Goal: Task Accomplishment & Management: Manage account settings

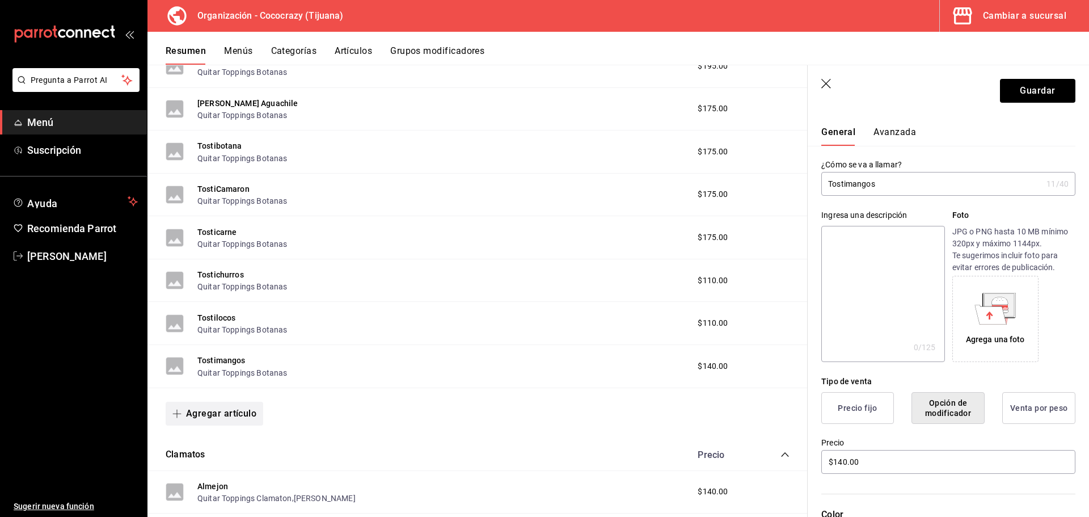
scroll to position [1794, 0]
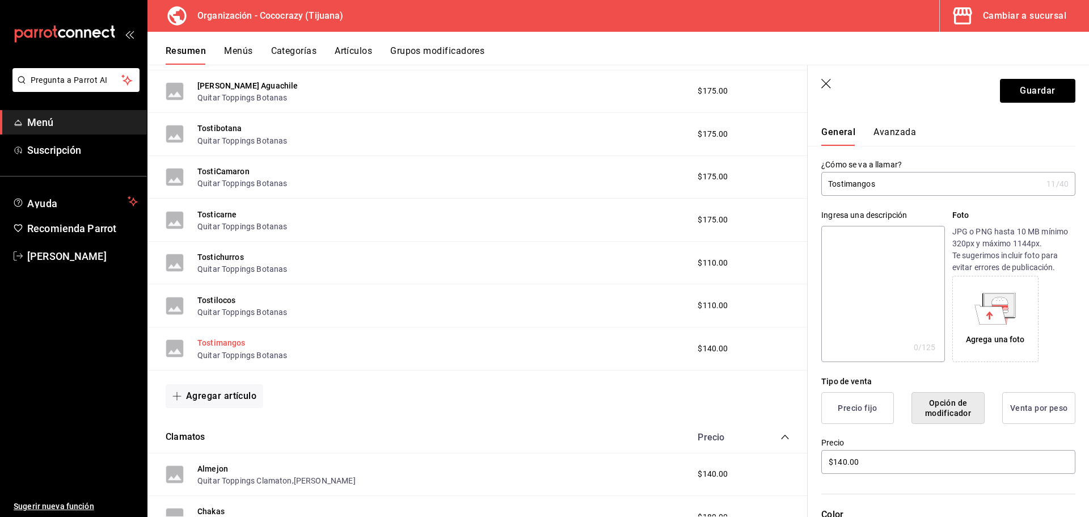
click at [227, 338] on button "Tostimangos" at bounding box center [221, 342] width 48 height 11
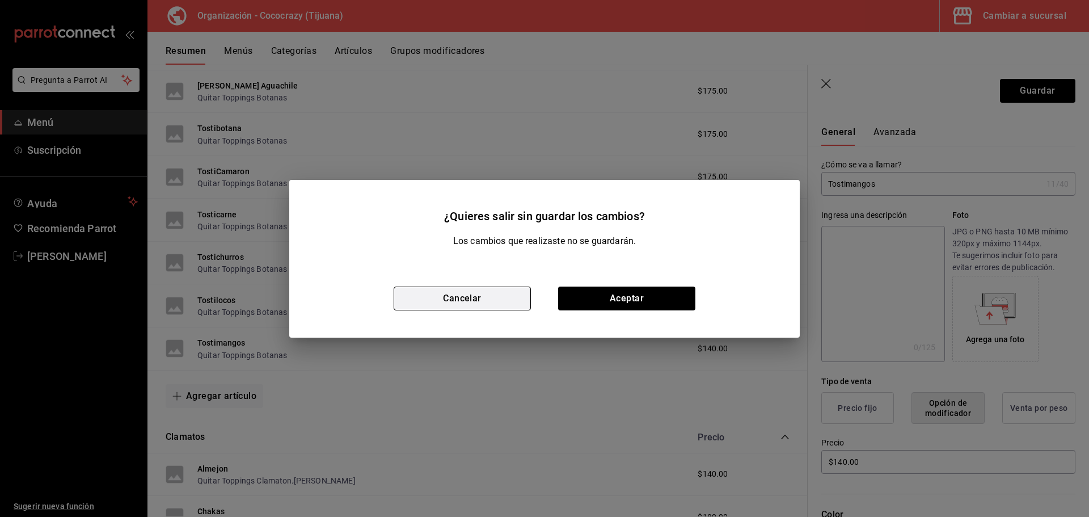
click at [499, 300] on button "Cancelar" at bounding box center [462, 298] width 137 height 24
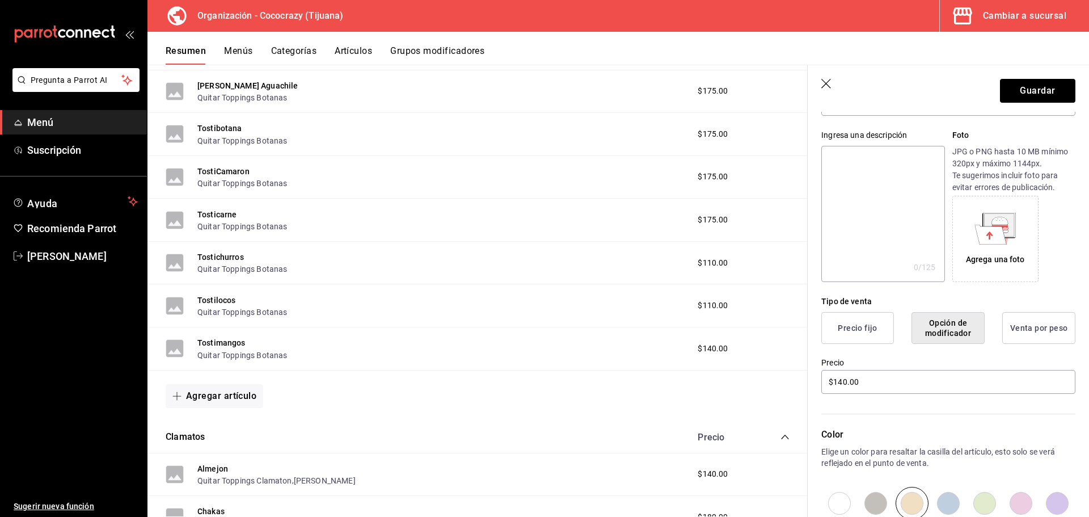
scroll to position [242, 0]
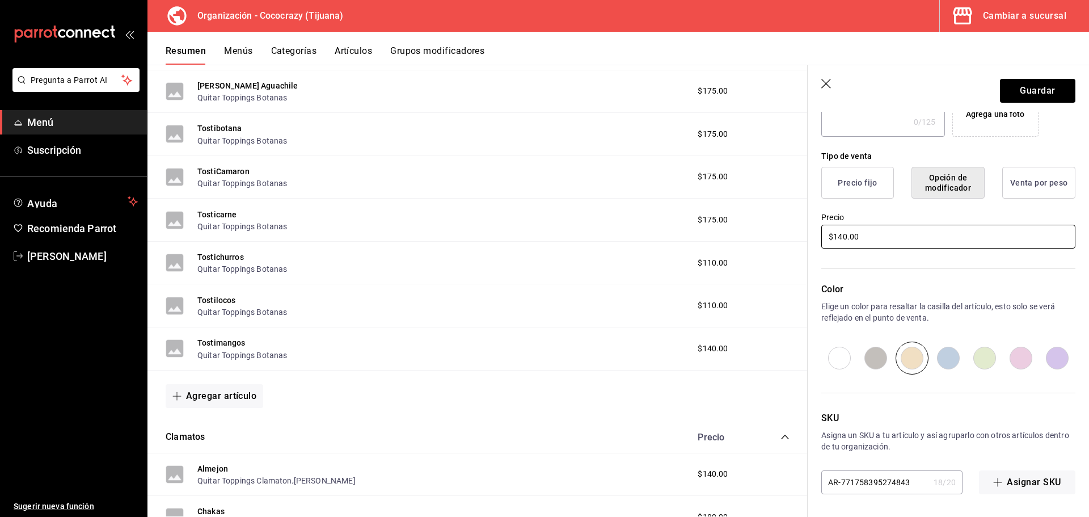
drag, startPoint x: 862, startPoint y: 241, endPoint x: 779, endPoint y: 241, distance: 83.4
click at [779, 241] on main "Resumen organización Agrega y edita los menús, las categorías, artículos y grup…" at bounding box center [618, 291] width 942 height 452
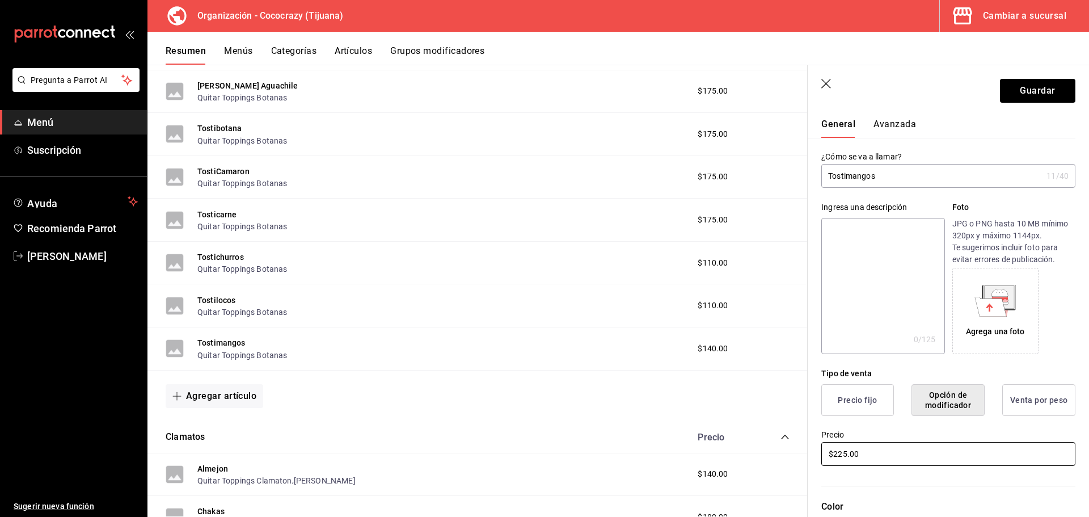
scroll to position [15, 0]
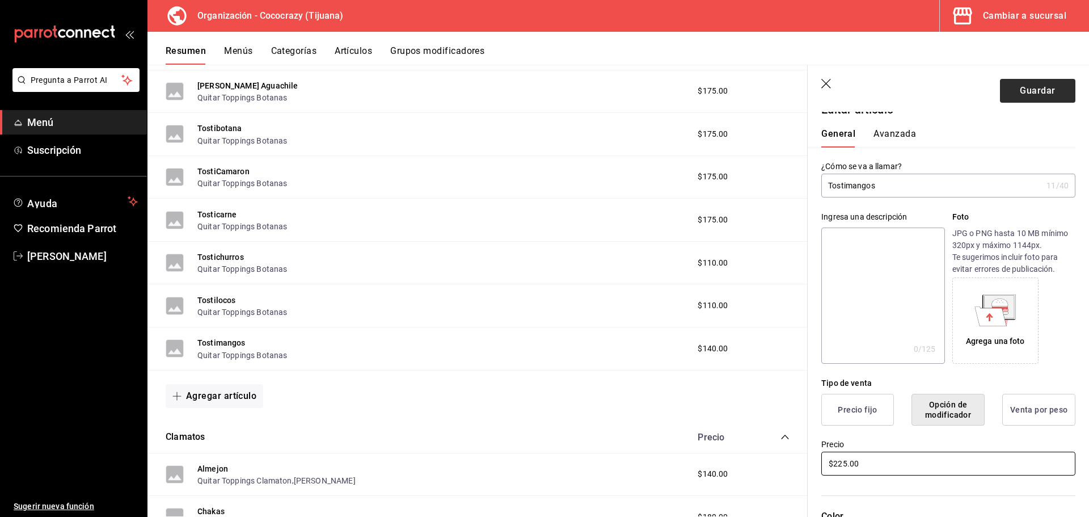
type input "$225.00"
click at [1028, 96] on button "Guardar" at bounding box center [1037, 91] width 75 height 24
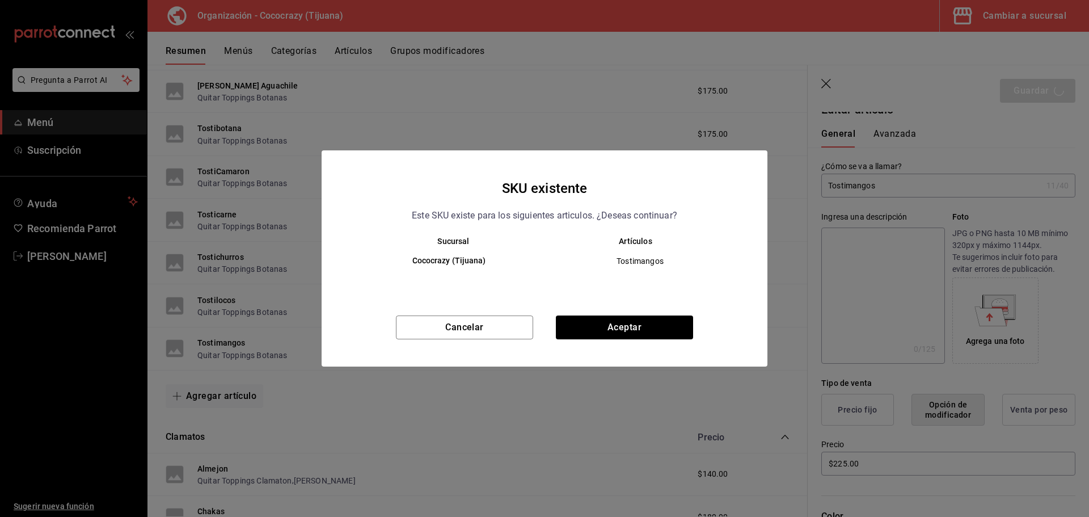
click at [467, 263] on h6 "Cococrazy (Tijuana)" at bounding box center [449, 261] width 173 height 12
click at [646, 237] on th "Artículos" at bounding box center [645, 241] width 200 height 9
drag, startPoint x: 442, startPoint y: 261, endPoint x: 640, endPoint y: 246, distance: 198.5
click at [612, 254] on tr "Cococrazy (Tijuana) Tostimangos" at bounding box center [544, 261] width 401 height 31
click at [668, 245] on th "Artículos" at bounding box center [645, 241] width 200 height 9
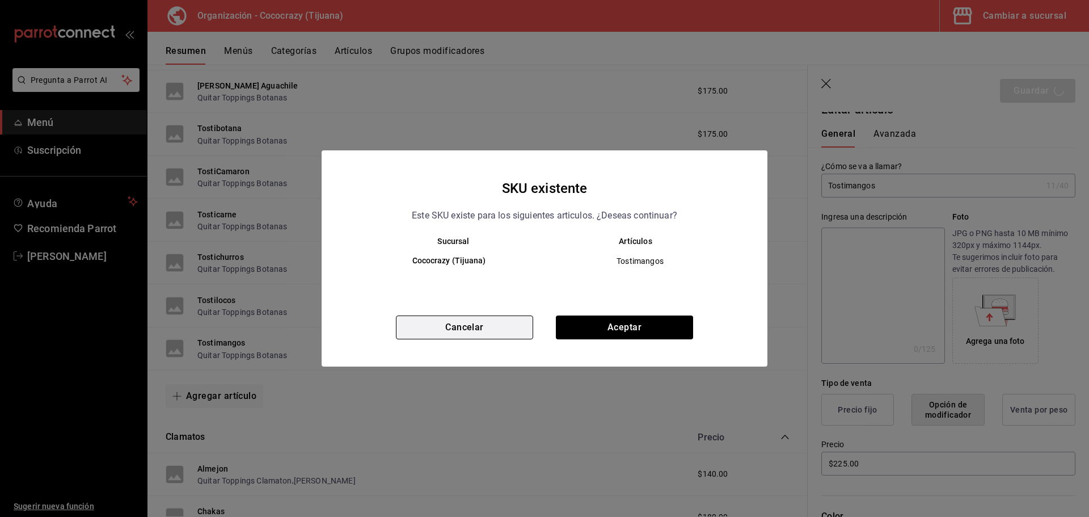
click at [423, 318] on button "Cancelar" at bounding box center [464, 327] width 137 height 24
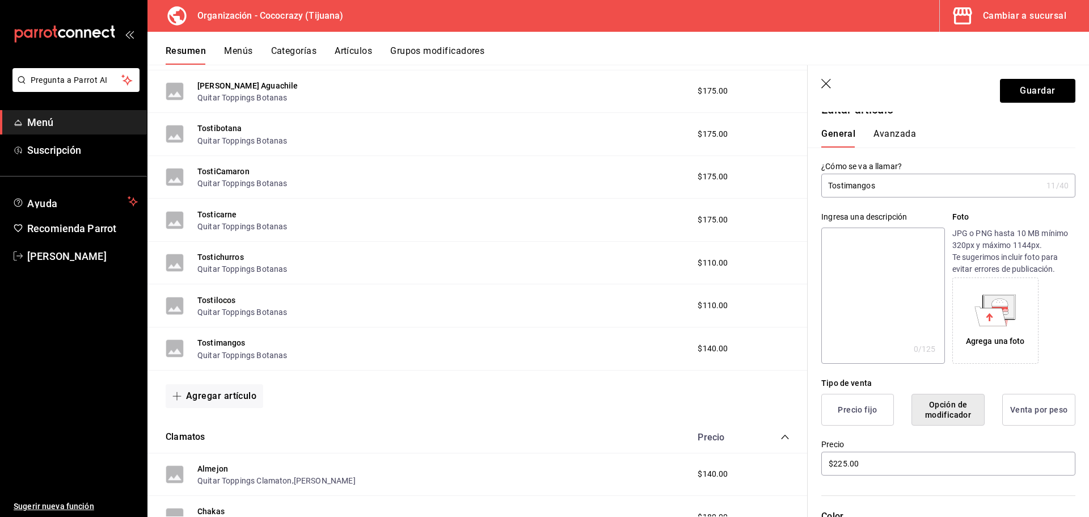
click at [302, 62] on button "Categorías" at bounding box center [294, 54] width 46 height 19
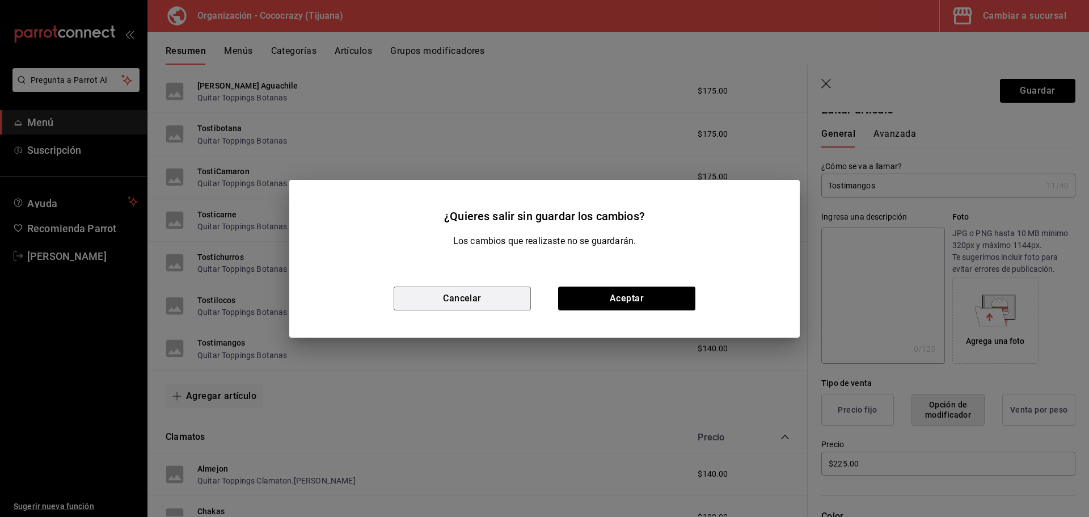
click at [513, 290] on button "Cancelar" at bounding box center [462, 298] width 137 height 24
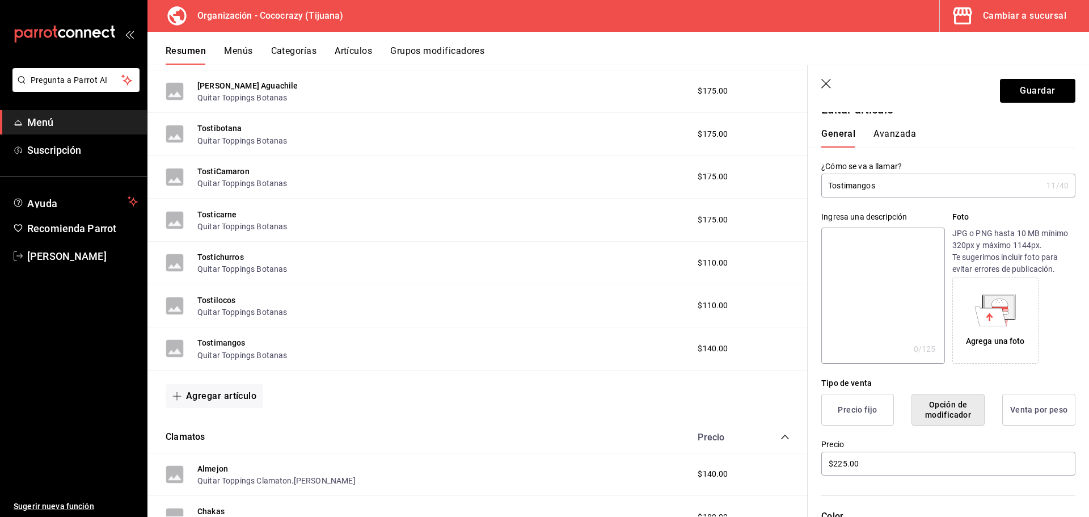
click at [286, 54] on button "Categorías" at bounding box center [294, 54] width 46 height 19
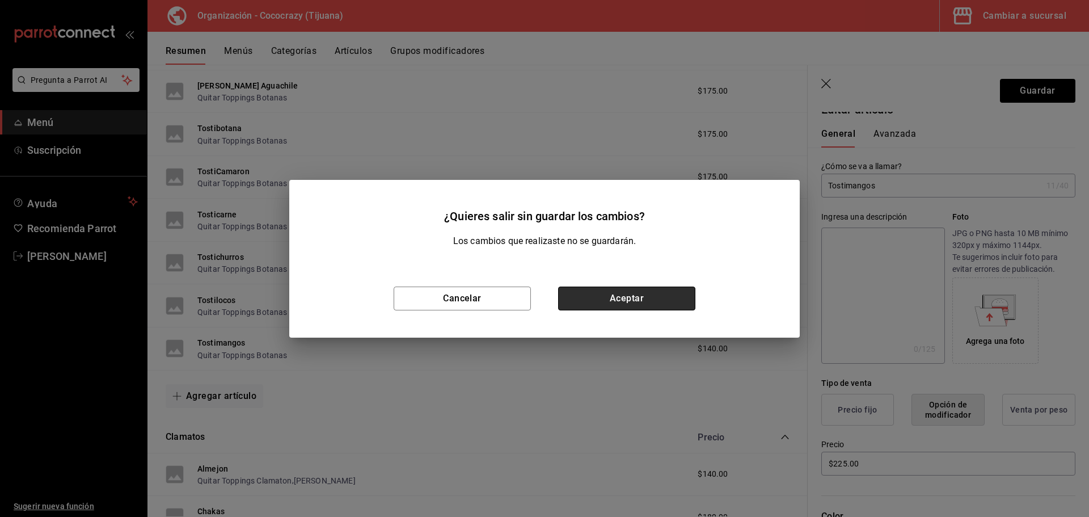
click at [585, 307] on button "Aceptar" at bounding box center [626, 298] width 137 height 24
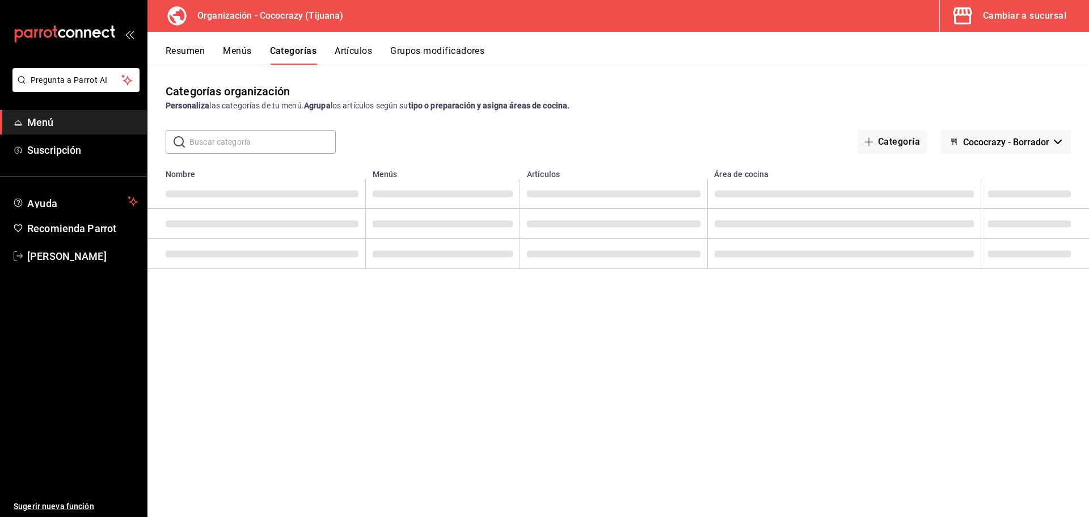
click at [251, 56] on button "Menús" at bounding box center [237, 54] width 28 height 19
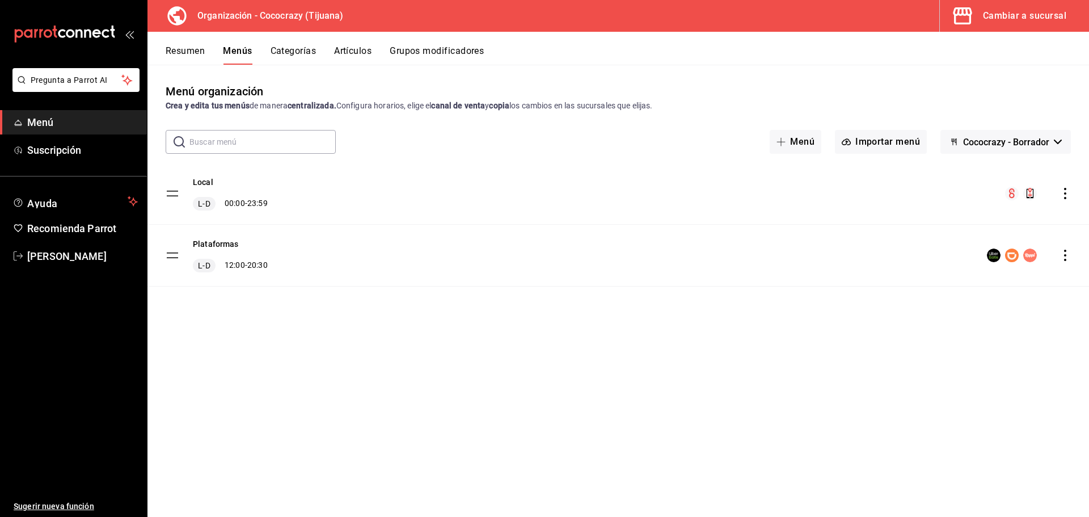
click at [346, 50] on button "Artículos" at bounding box center [352, 54] width 37 height 19
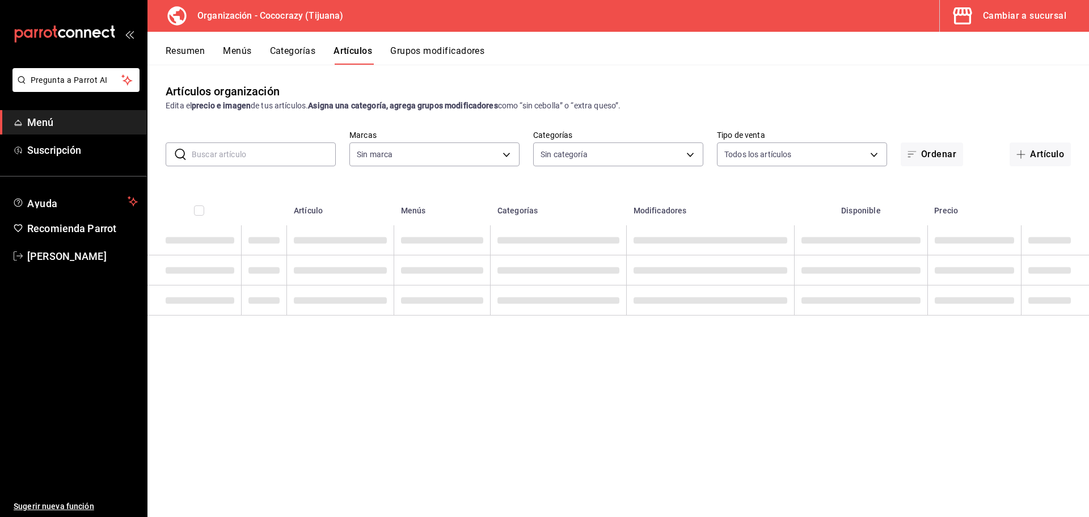
type input "792de1e6-c094-4828-a9be-74aa63e1e752"
type input "e05ae14f-03c9-40f5-81a5-9c7d7bdb5383,c000ae81-4940-4ffa-9a7e-78a063a5995c,ce55b…"
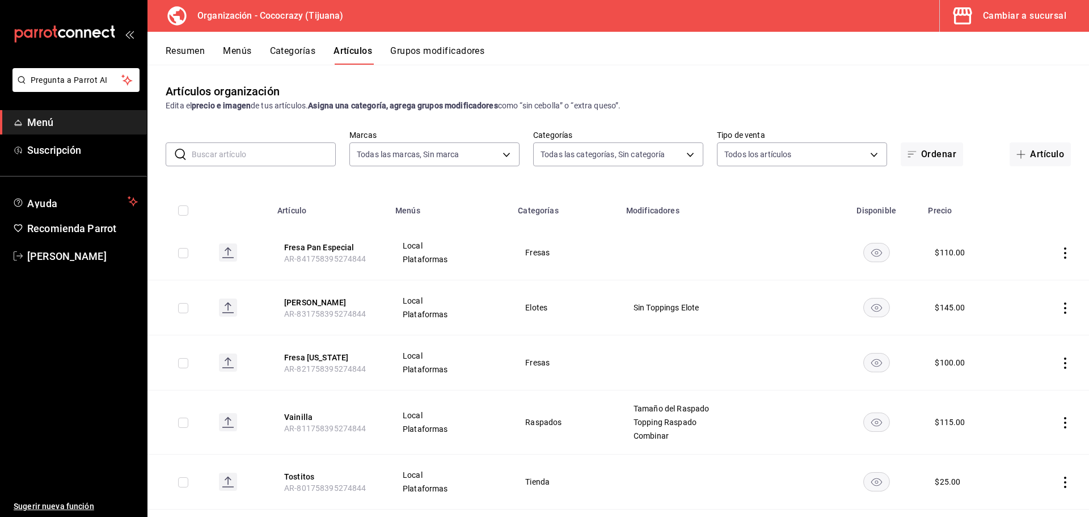
click at [236, 54] on button "Menús" at bounding box center [237, 54] width 28 height 19
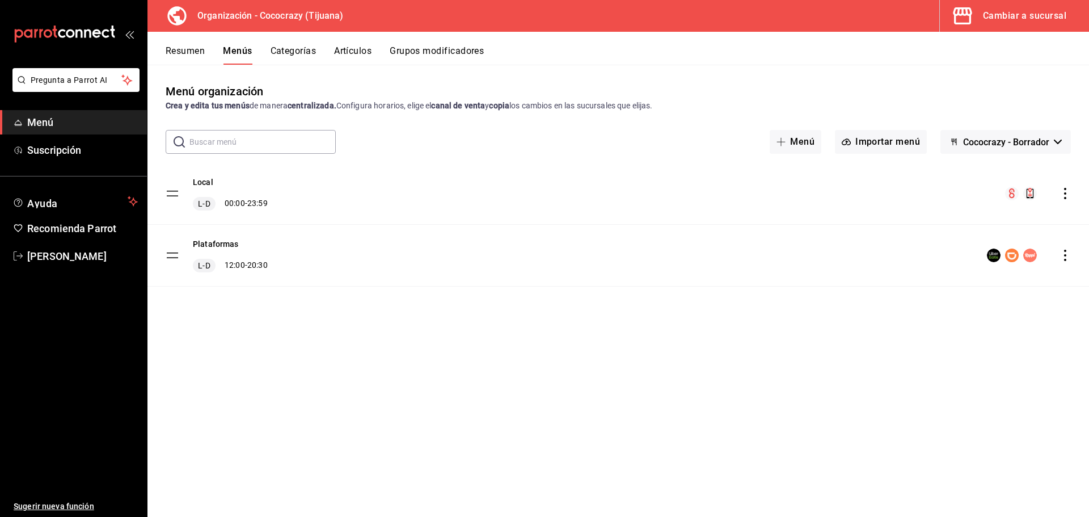
click at [1065, 258] on icon "actions" at bounding box center [1065, 255] width 11 height 11
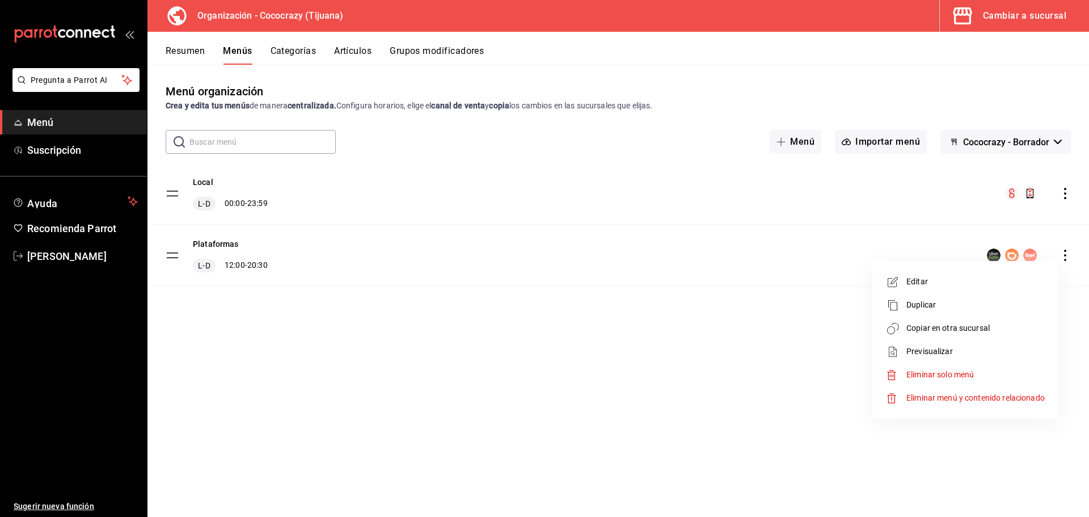
click at [722, 332] on div at bounding box center [544, 258] width 1089 height 517
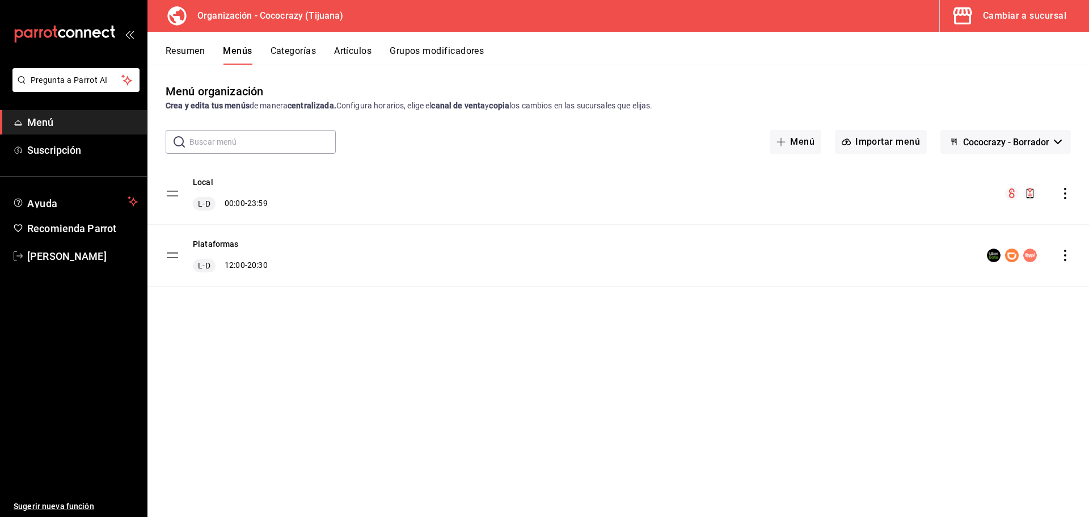
click at [1068, 258] on icon "actions" at bounding box center [1065, 255] width 11 height 11
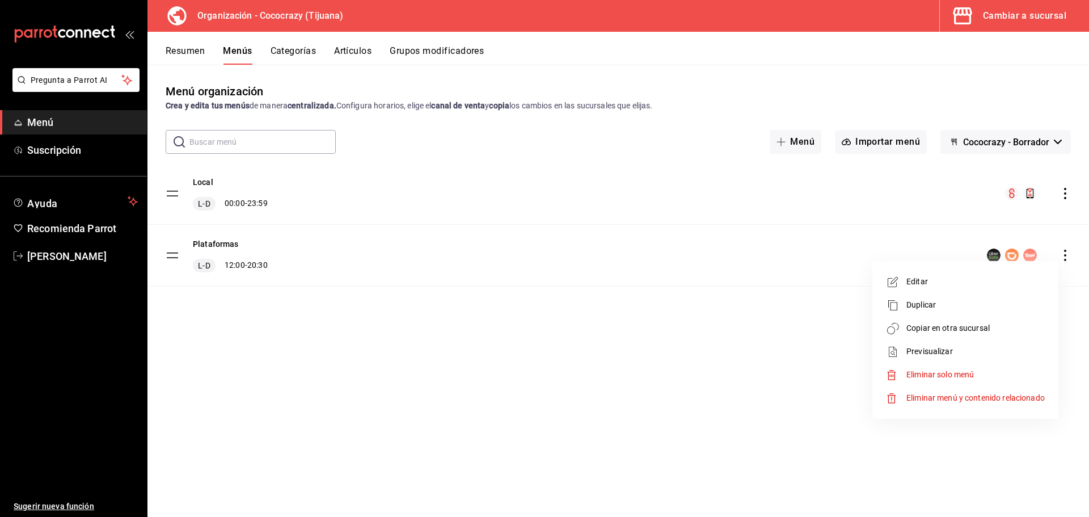
click at [955, 284] on span "Editar" at bounding box center [976, 282] width 138 height 12
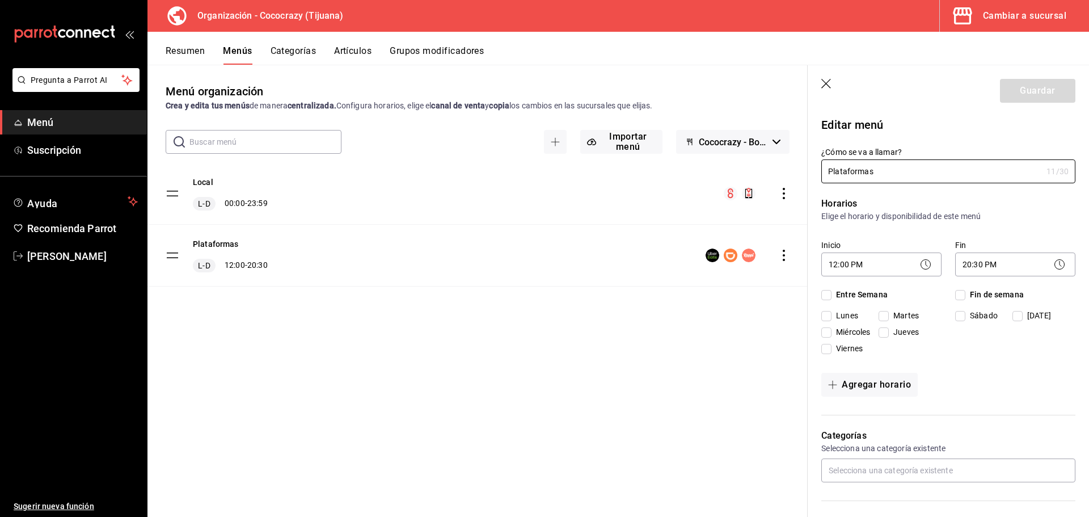
checkbox input "true"
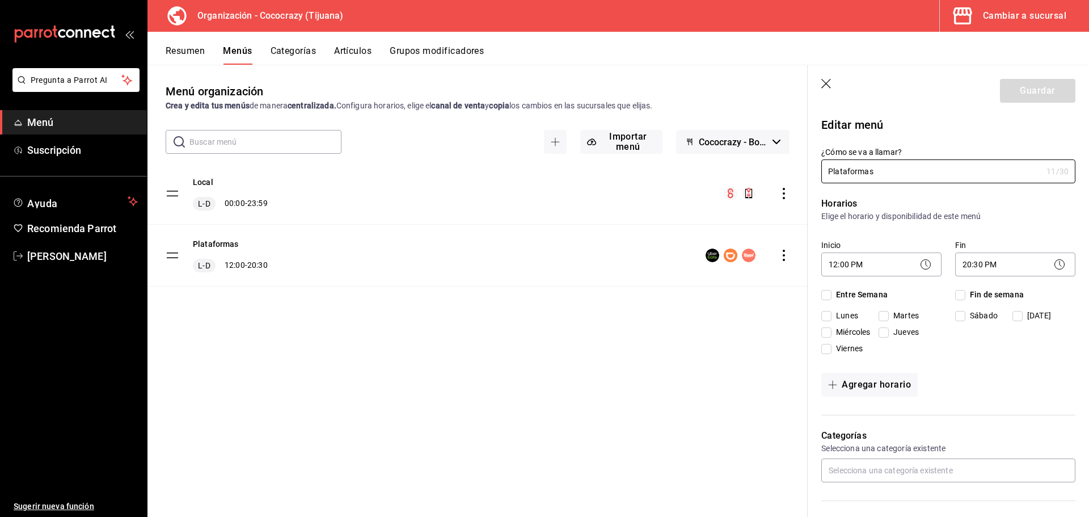
checkbox input "true"
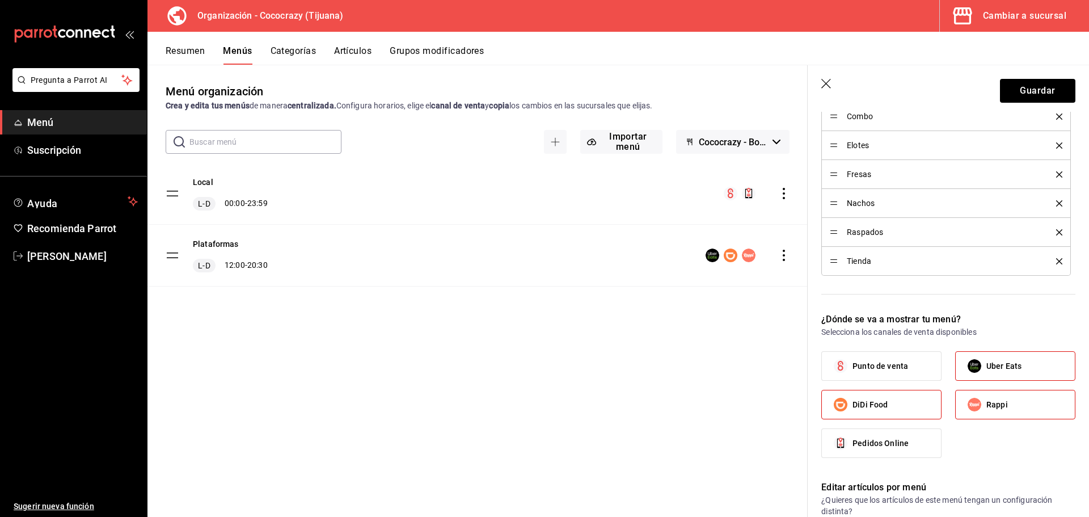
scroll to position [567, 0]
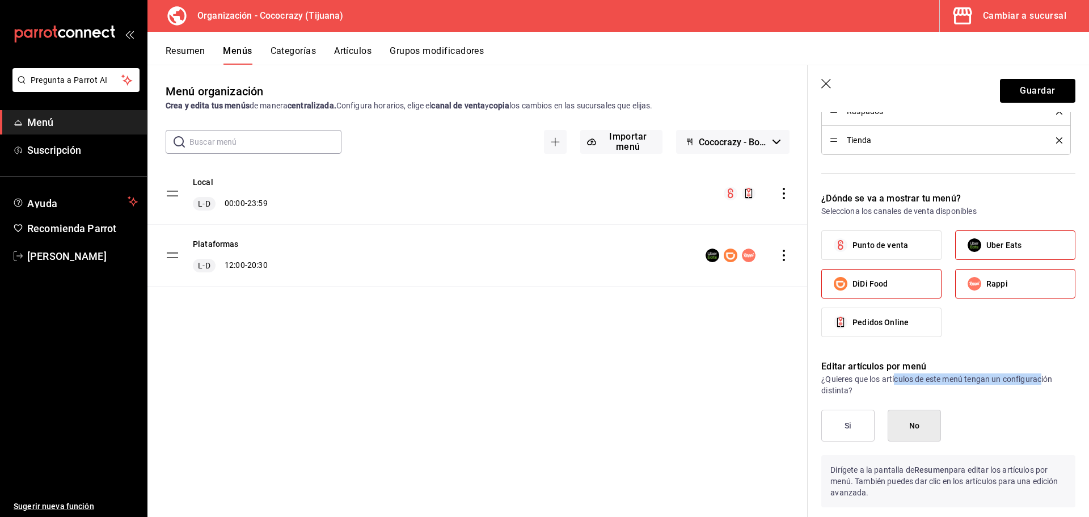
drag, startPoint x: 905, startPoint y: 381, endPoint x: 1044, endPoint y: 381, distance: 139.0
click at [1044, 381] on p "¿Quieres que los artículos de este menú tengan un configuración distinta?" at bounding box center [948, 384] width 254 height 23
click at [856, 427] on button "Si" at bounding box center [847, 426] width 53 height 32
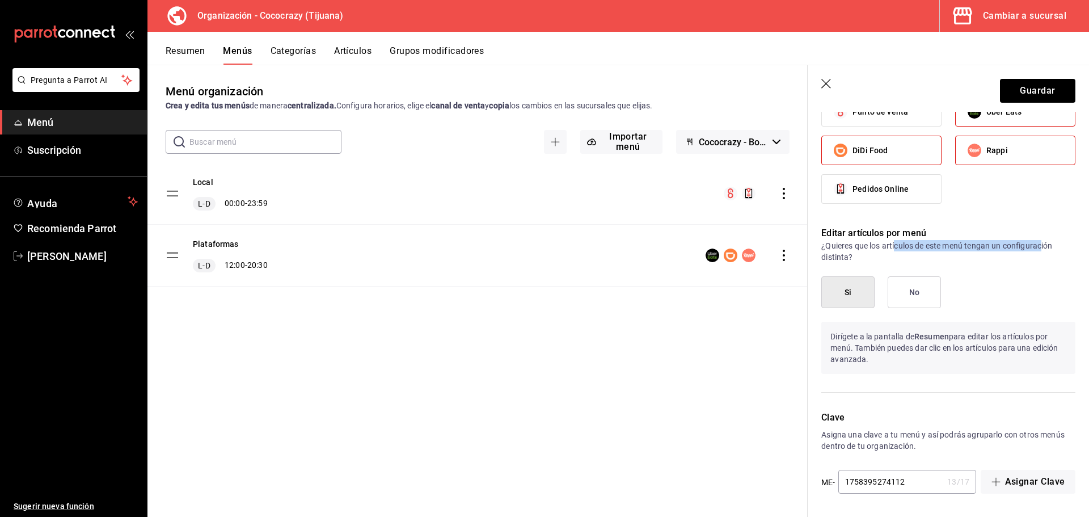
scroll to position [701, 0]
drag, startPoint x: 1029, startPoint y: 85, endPoint x: 1039, endPoint y: 312, distance: 227.7
click at [1039, 312] on section "Guardar Editar menú ¿Cómo se va a llamar? Plataformas 11 /30 ¿Cómo se va a llam…" at bounding box center [948, 291] width 281 height 452
click at [1029, 89] on button "Guardar" at bounding box center [1037, 91] width 75 height 24
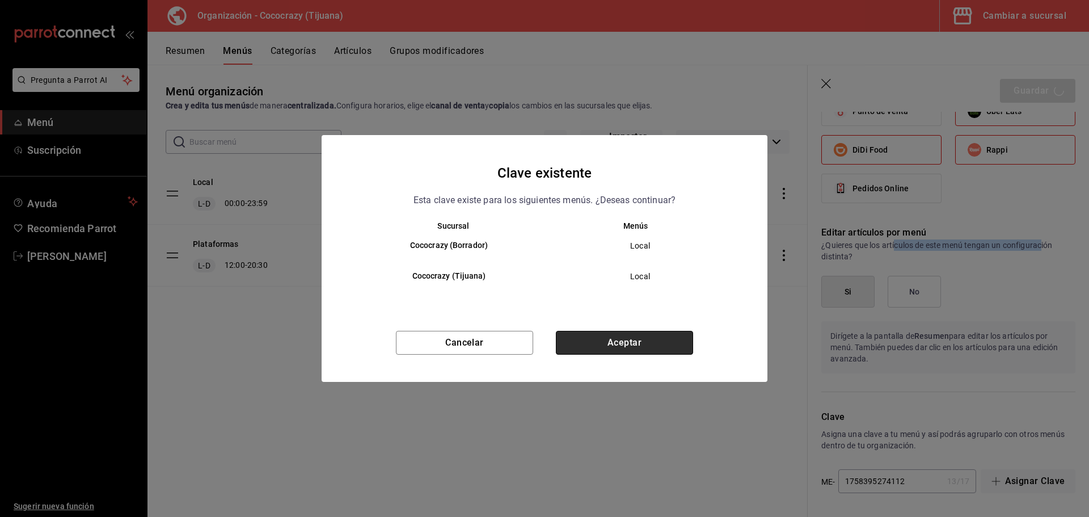
click at [668, 345] on button "Aceptar" at bounding box center [624, 343] width 137 height 24
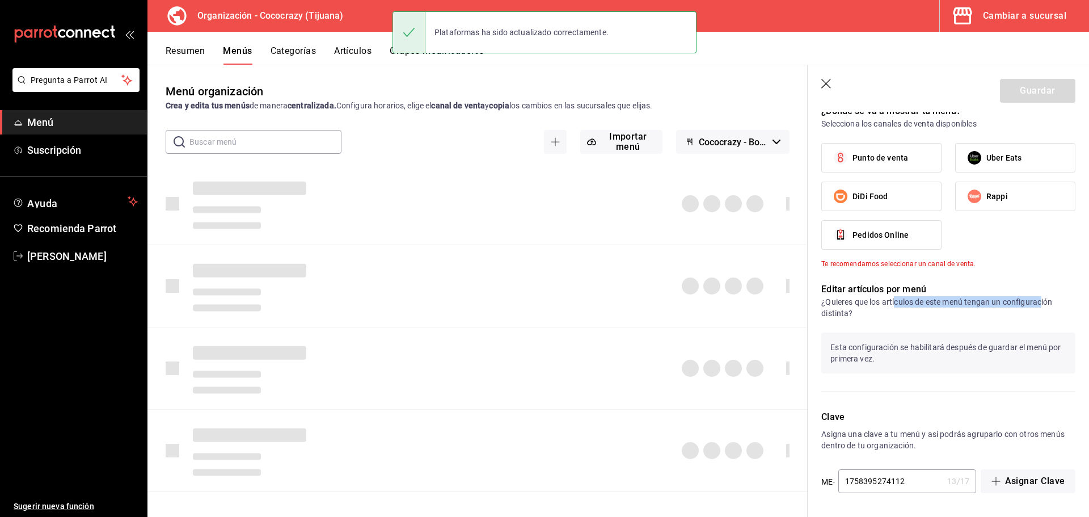
checkbox input "false"
type input "1758734582481"
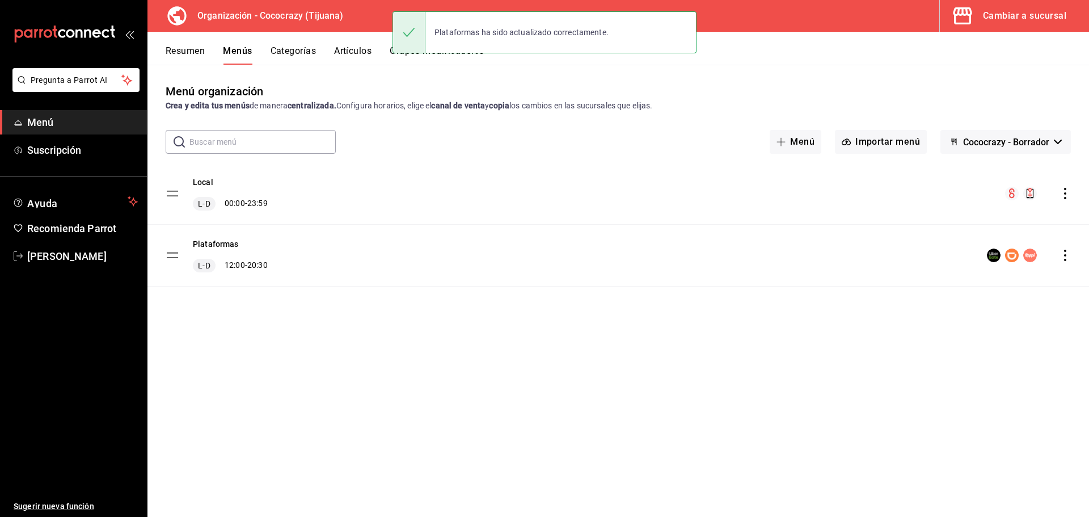
click at [1063, 256] on icon "actions" at bounding box center [1065, 255] width 11 height 11
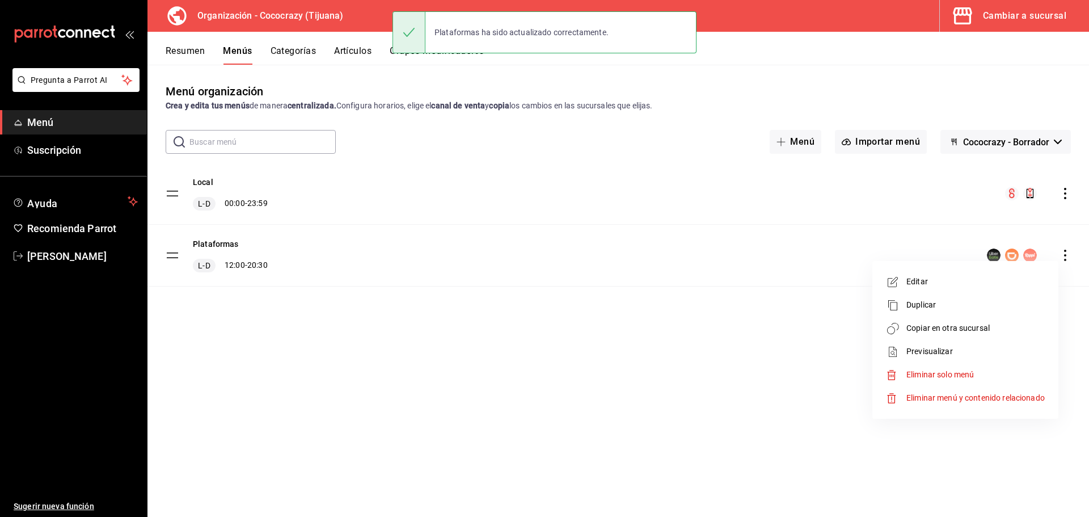
click at [585, 334] on div at bounding box center [544, 258] width 1089 height 517
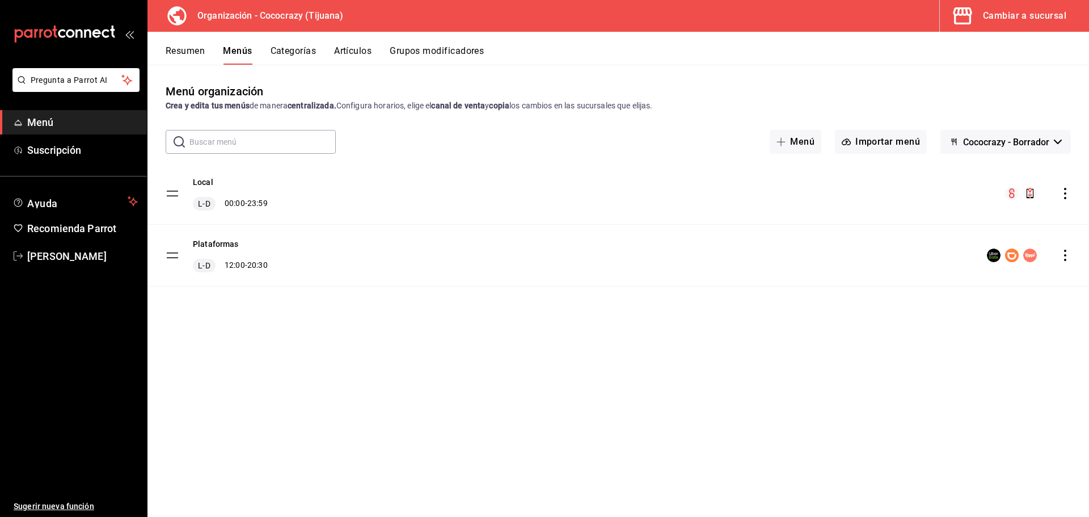
click at [191, 43] on div "Resumen Menús Categorías Artículos Grupos modificadores" at bounding box center [618, 48] width 942 height 33
click at [191, 52] on button "Resumen" at bounding box center [185, 54] width 39 height 19
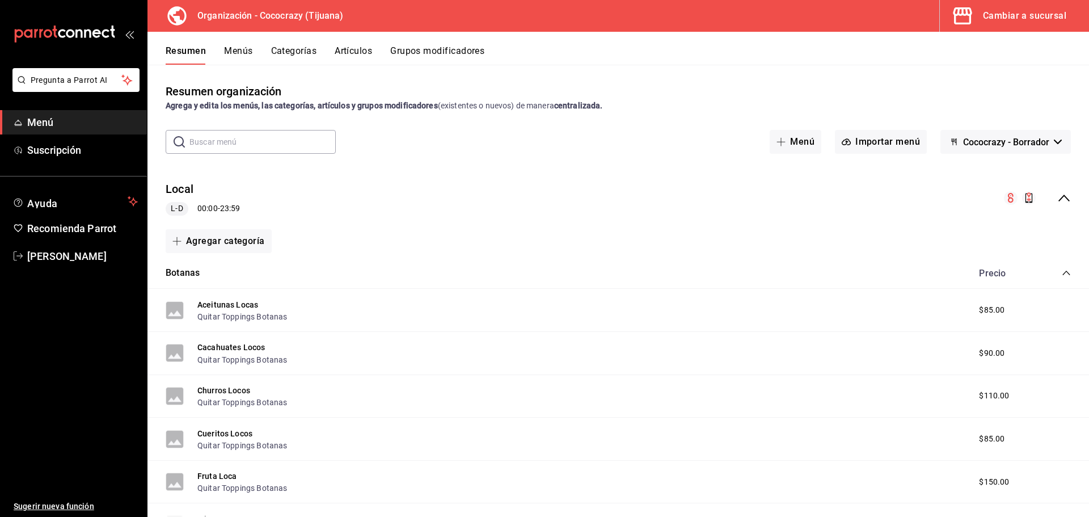
click at [1060, 194] on icon "collapse-menu-row" at bounding box center [1064, 198] width 14 height 14
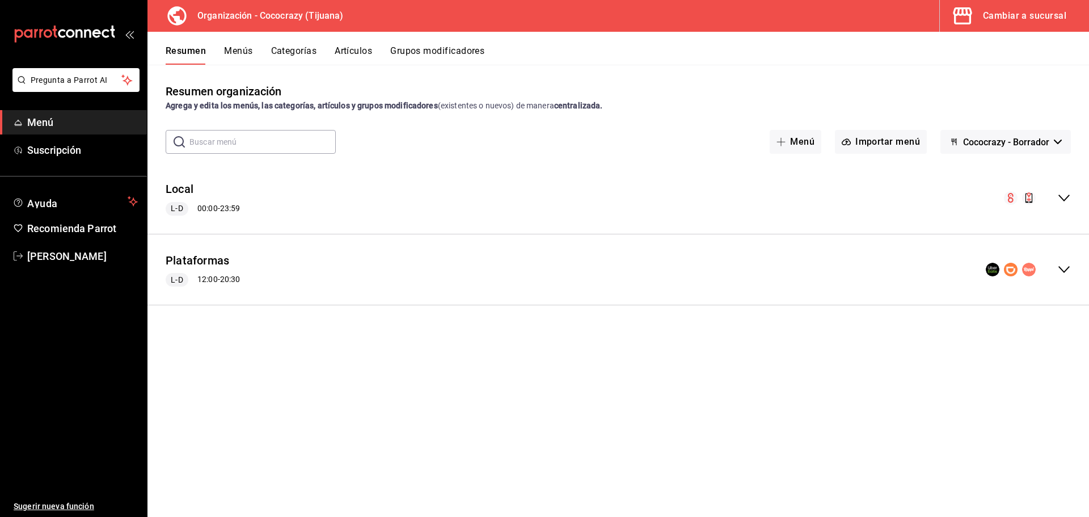
click at [1063, 267] on icon "collapse-menu-row" at bounding box center [1064, 270] width 14 height 14
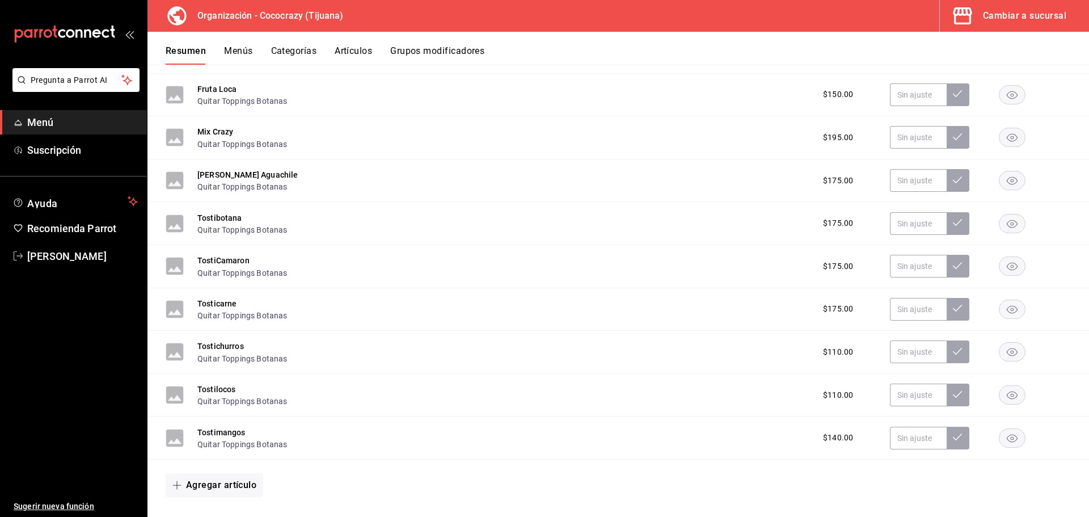
scroll to position [624, 0]
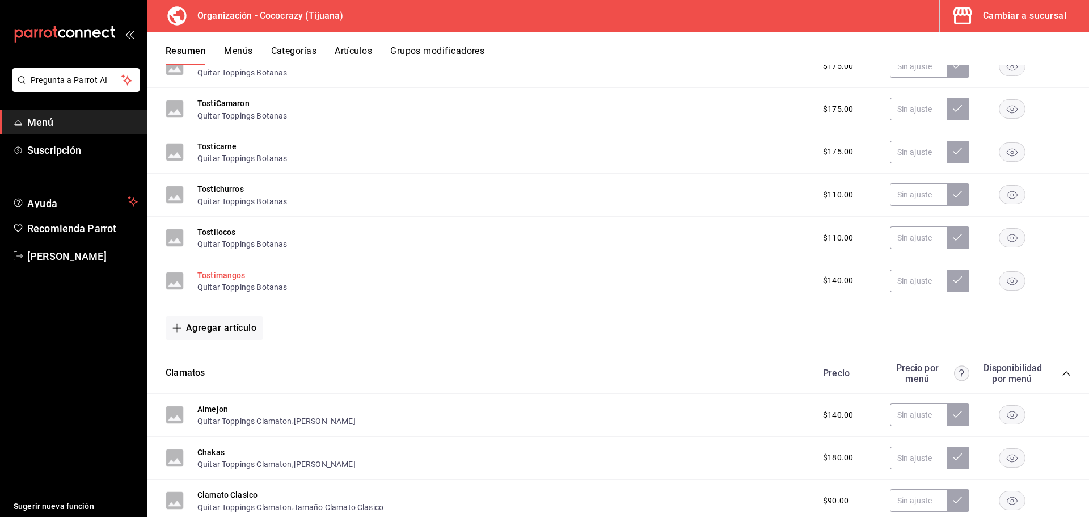
click at [221, 270] on button "Tostimangos" at bounding box center [221, 274] width 48 height 11
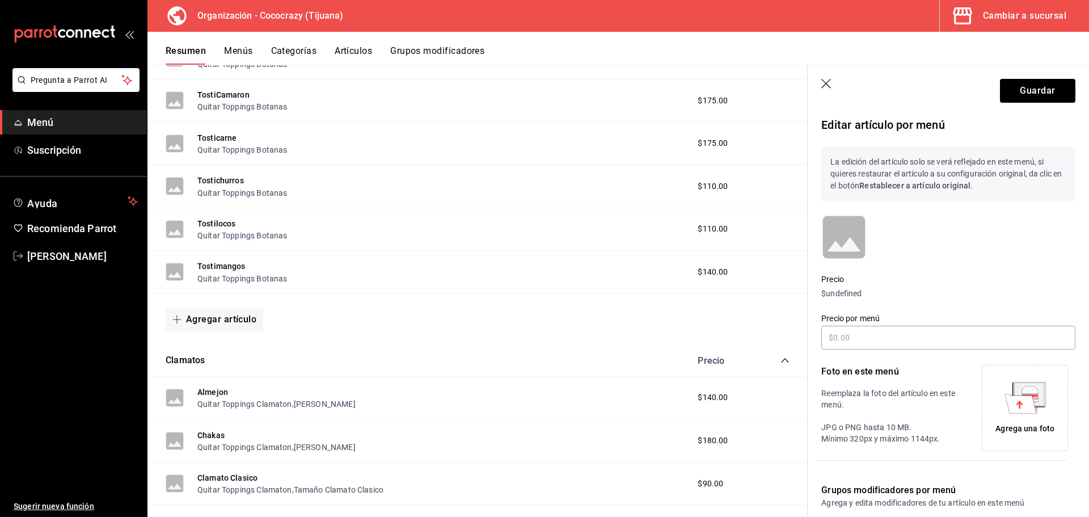
scroll to position [616, 0]
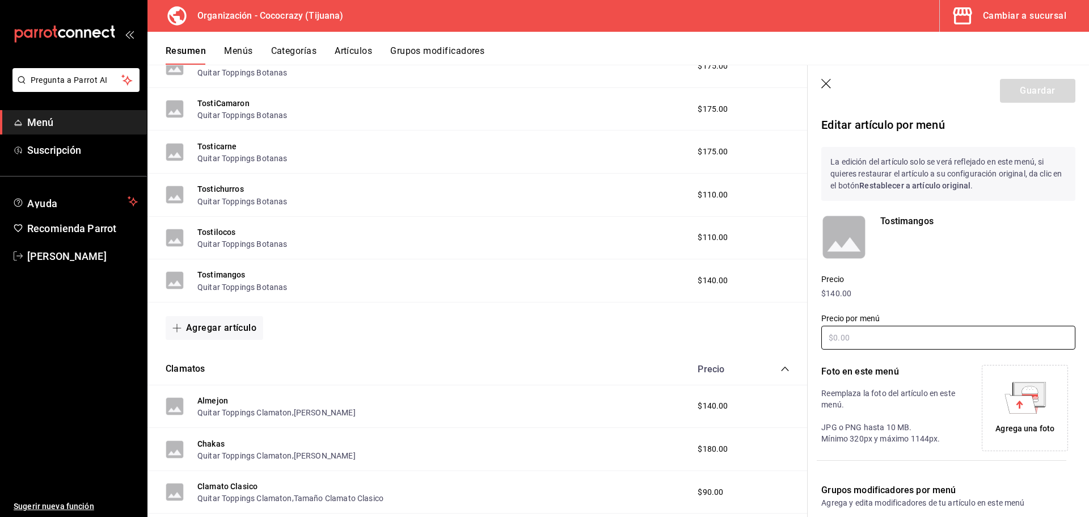
click at [867, 334] on input "text" at bounding box center [948, 338] width 254 height 24
click at [842, 291] on p "$140.00" at bounding box center [948, 294] width 254 height 12
drag, startPoint x: 863, startPoint y: 290, endPoint x: 821, endPoint y: 294, distance: 42.2
click at [821, 294] on p "$140.00" at bounding box center [948, 294] width 254 height 12
click at [854, 334] on input "text" at bounding box center [948, 338] width 254 height 24
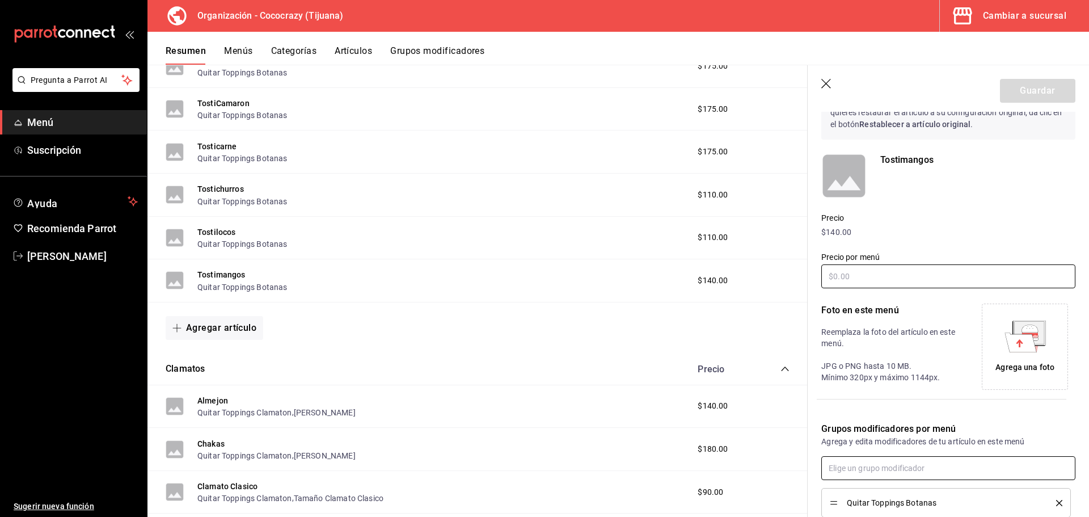
scroll to position [136, 0]
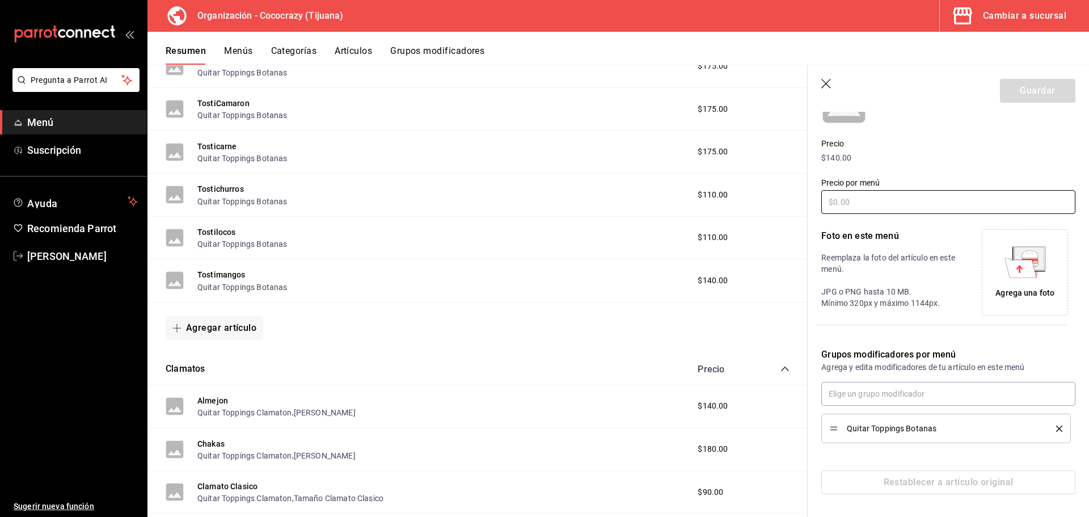
click at [855, 196] on input "text" at bounding box center [948, 202] width 254 height 24
type input "$225.00"
click at [1040, 89] on button "Guardar" at bounding box center [1037, 91] width 75 height 24
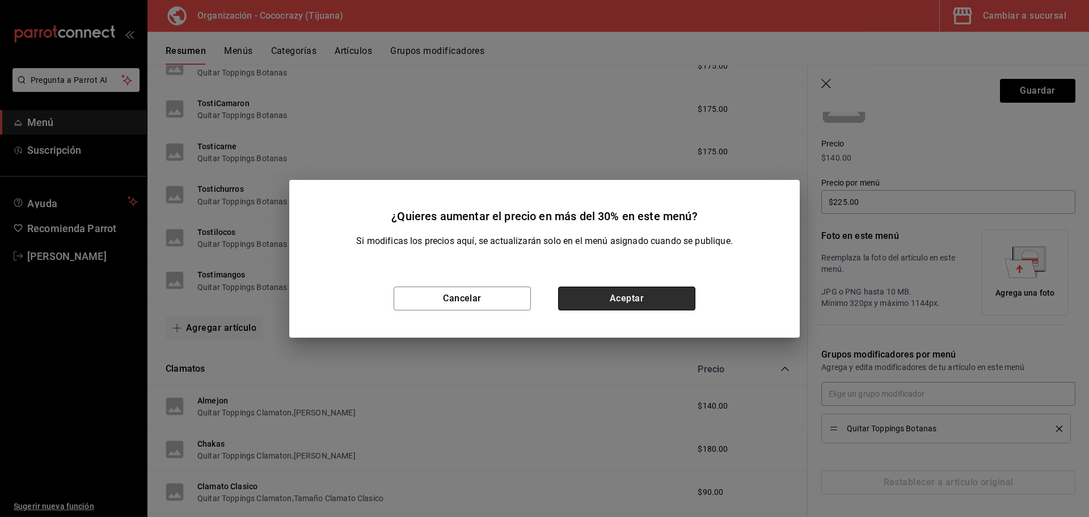
click at [634, 299] on button "Aceptar" at bounding box center [626, 298] width 137 height 24
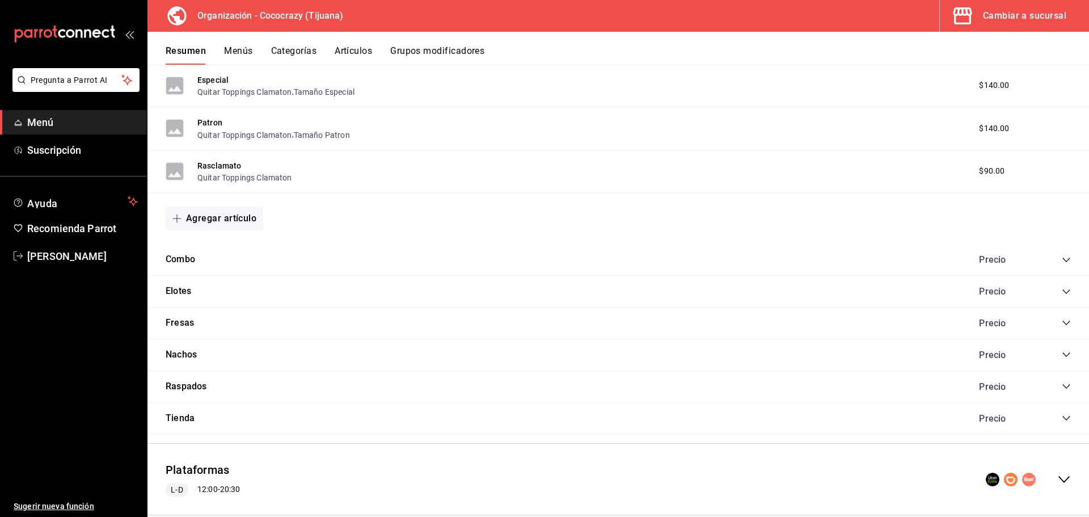
scroll to position [1058, 0]
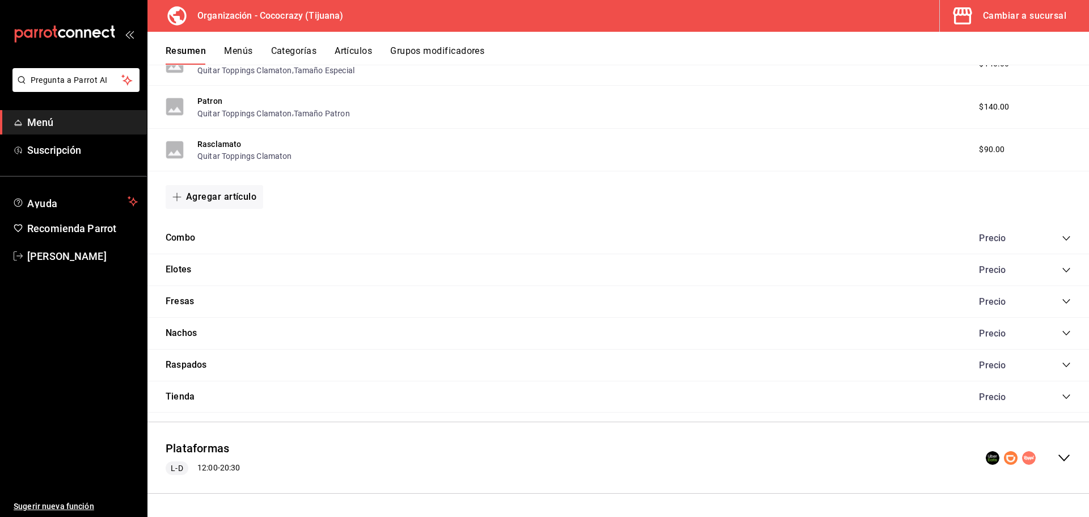
click at [1052, 363] on div "Precio" at bounding box center [1019, 365] width 103 height 11
click at [1062, 364] on icon "collapse-category-row" at bounding box center [1066, 364] width 9 height 9
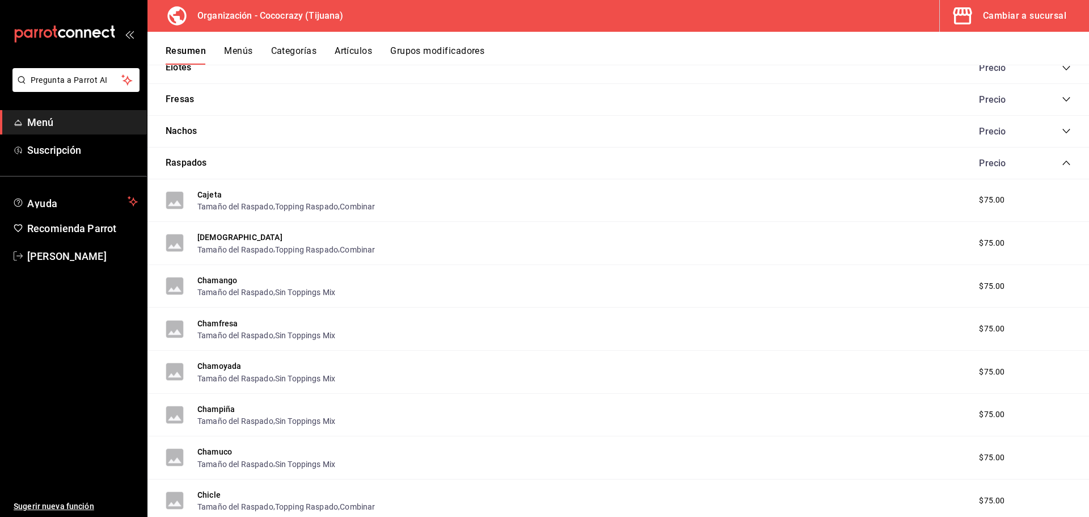
scroll to position [1285, 0]
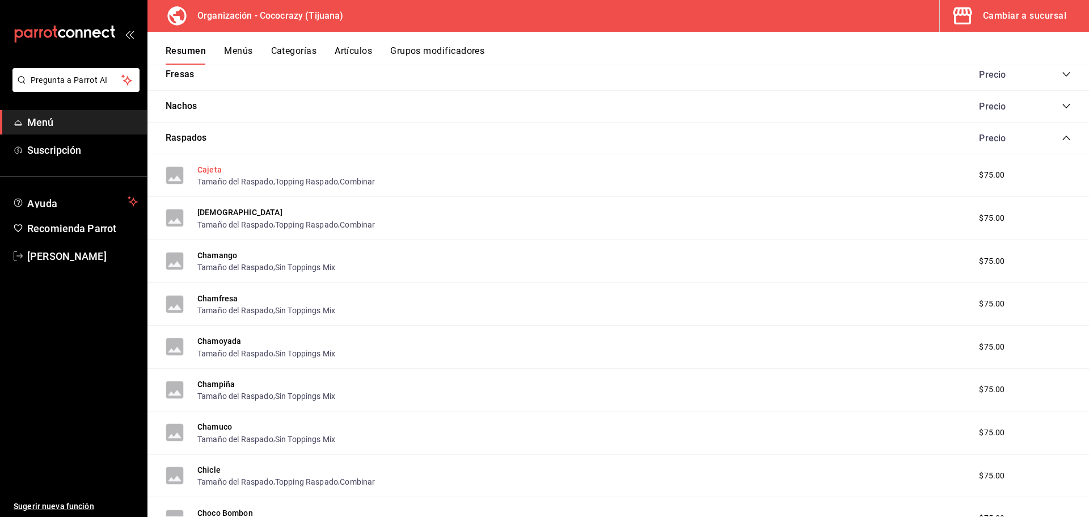
click at [208, 166] on button "Cajeta" at bounding box center [209, 169] width 24 height 11
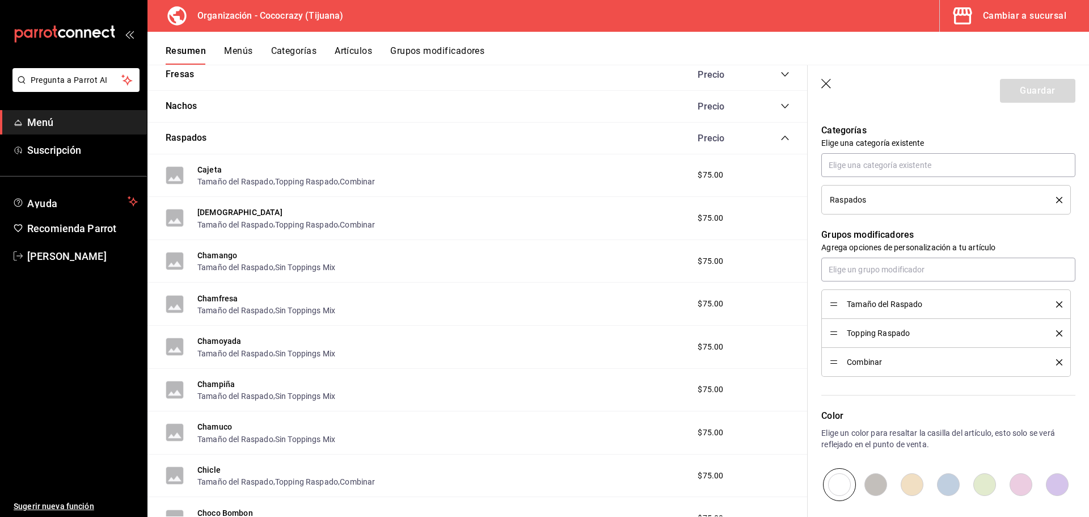
scroll to position [397, 0]
click at [1056, 303] on icon "delete" at bounding box center [1059, 304] width 6 height 6
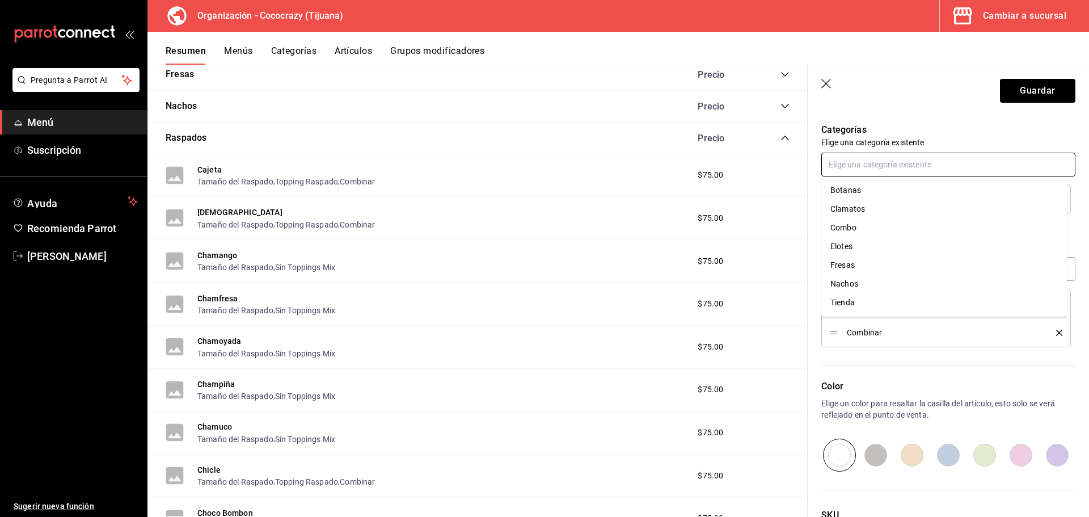
click at [861, 165] on input "text" at bounding box center [948, 165] width 254 height 24
click at [912, 125] on p "Categorías" at bounding box center [948, 130] width 254 height 14
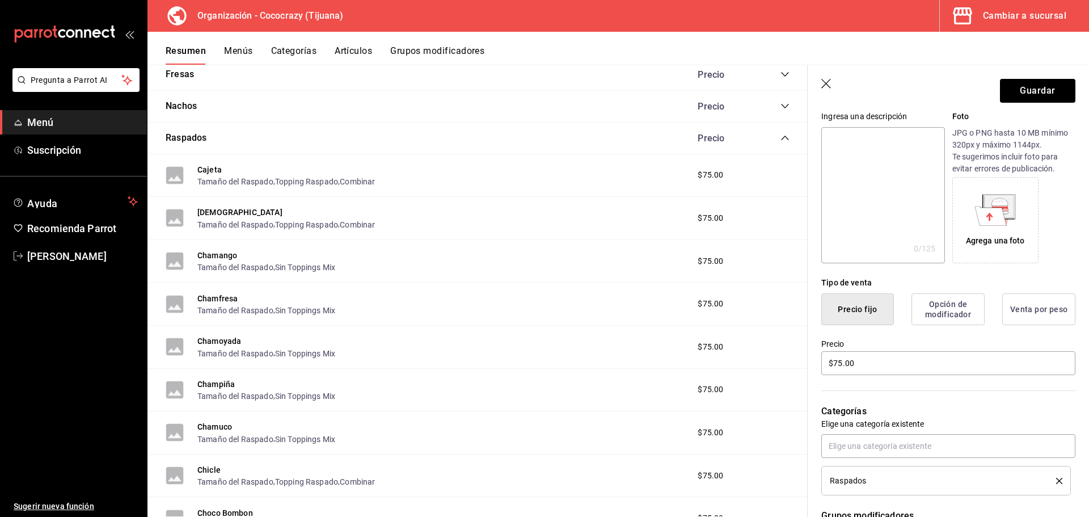
scroll to position [113, 0]
drag, startPoint x: 889, startPoint y: 357, endPoint x: 779, endPoint y: 357, distance: 109.5
click at [780, 360] on main "Resumen organización Agrega y edita los menús, las categorías, artículos y grup…" at bounding box center [618, 291] width 942 height 452
type input "$115.00"
click at [1028, 91] on button "Guardar" at bounding box center [1037, 91] width 75 height 24
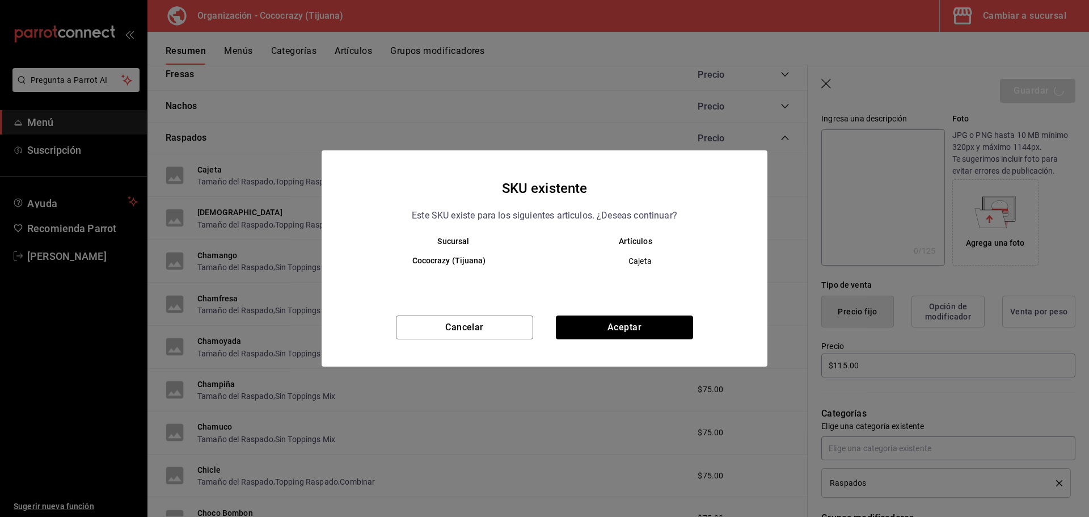
drag, startPoint x: 625, startPoint y: 328, endPoint x: 532, endPoint y: 314, distance: 94.1
click at [549, 309] on div "SKU existente Este SKU existe para los siguientes articulos. ¿Deseas continuar?…" at bounding box center [545, 258] width 446 height 216
click at [504, 324] on button "Cancelar" at bounding box center [464, 327] width 137 height 24
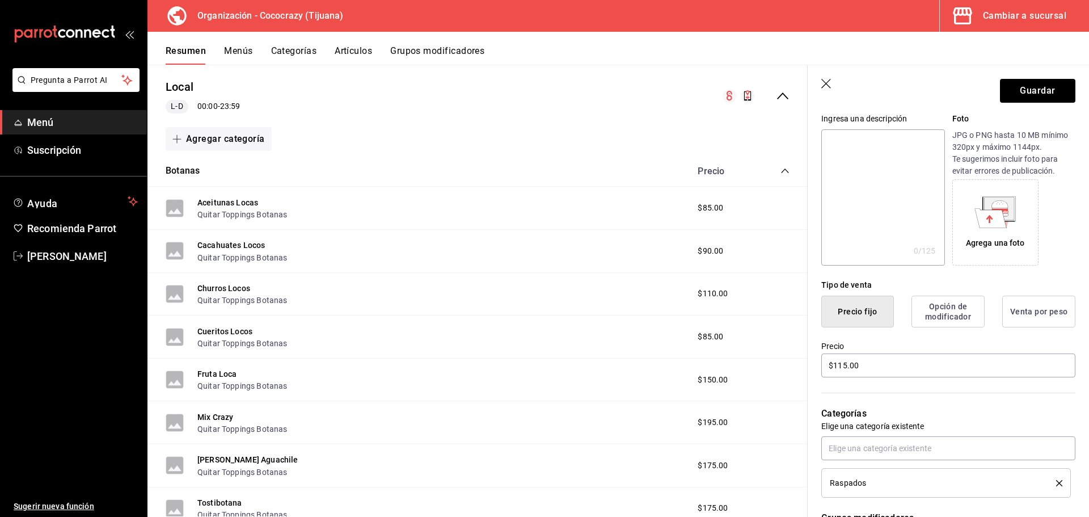
scroll to position [57, 0]
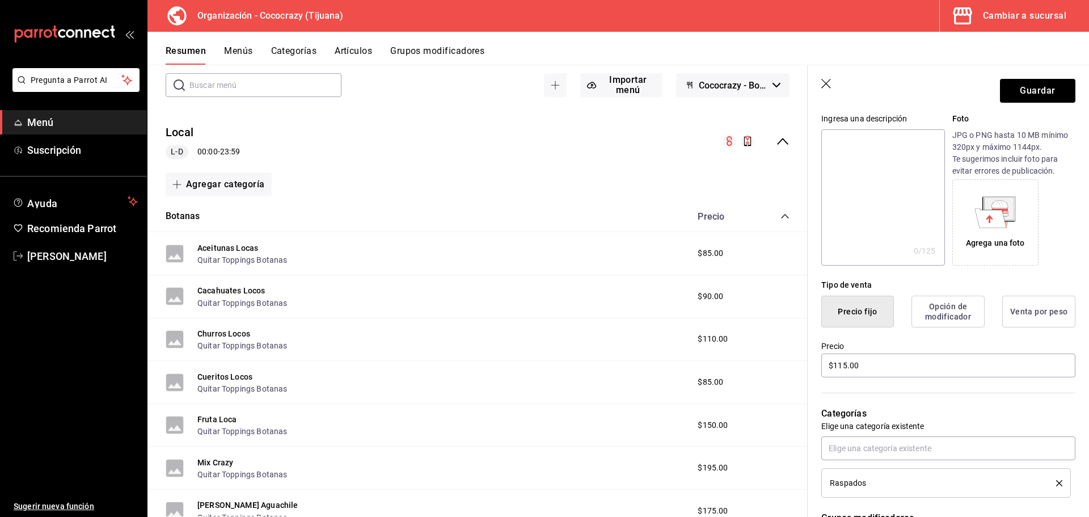
click at [781, 145] on icon "collapse-menu-row" at bounding box center [783, 141] width 14 height 14
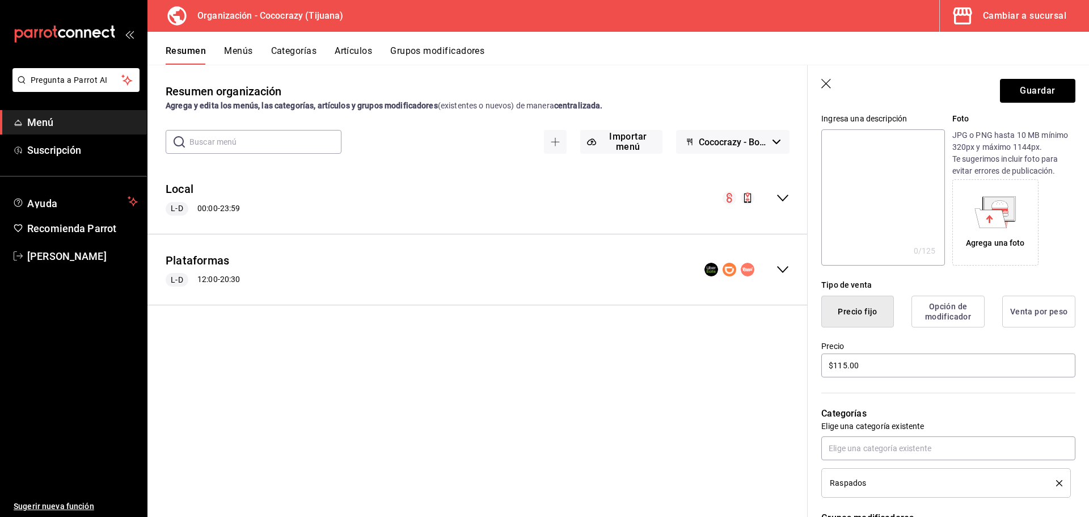
scroll to position [0, 0]
click at [784, 265] on icon "collapse-menu-row" at bounding box center [783, 270] width 14 height 14
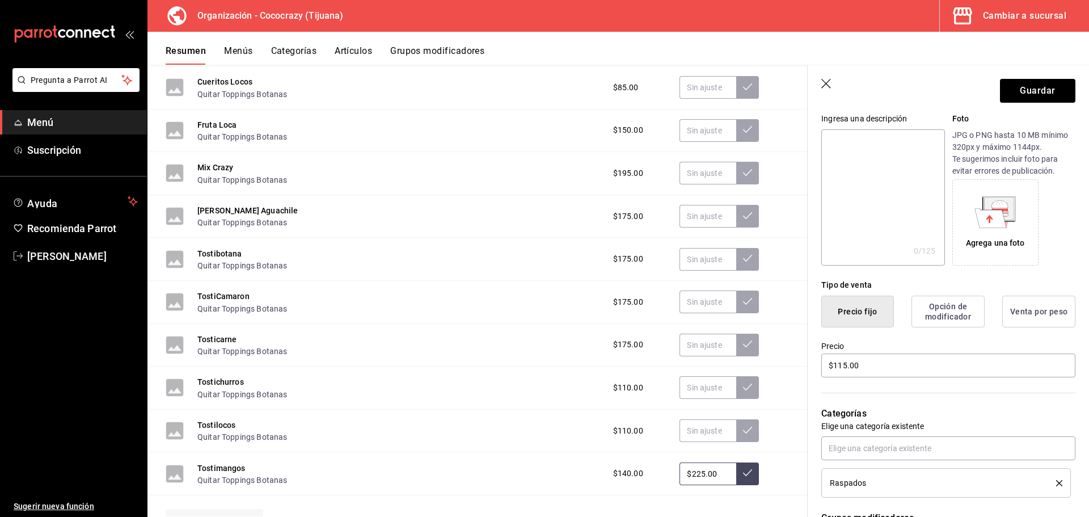
scroll to position [454, 0]
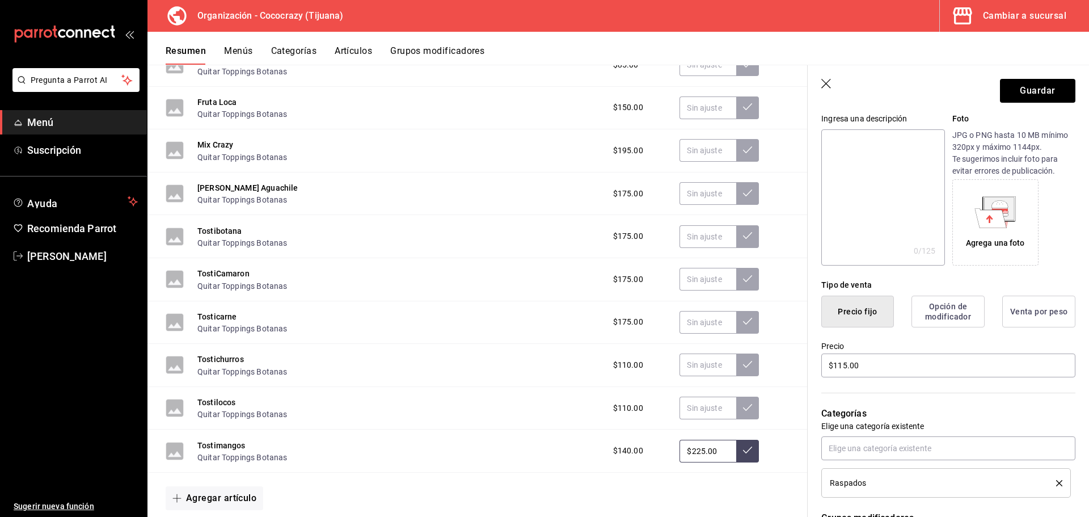
click at [829, 79] on icon "button" at bounding box center [826, 84] width 11 height 11
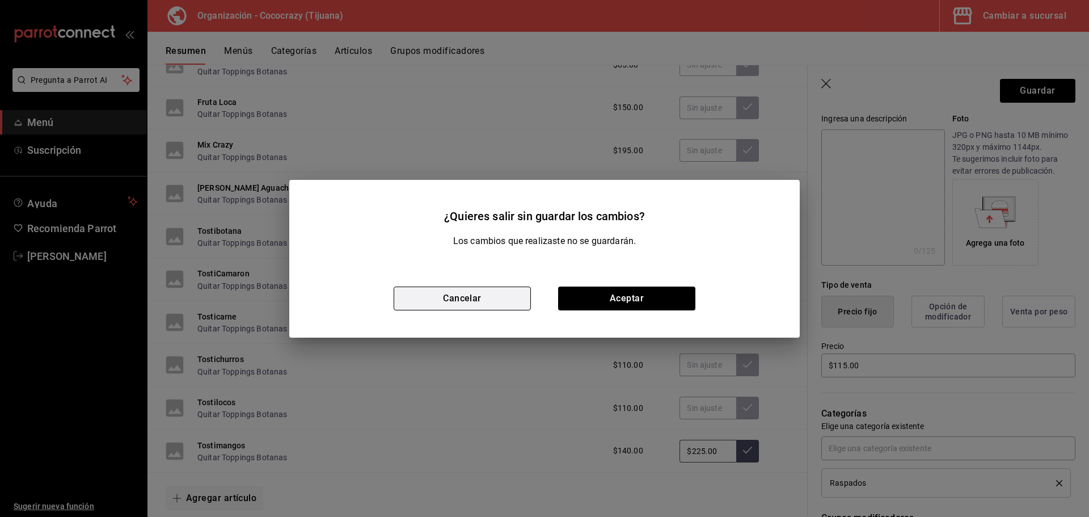
click at [480, 290] on button "Cancelar" at bounding box center [462, 298] width 137 height 24
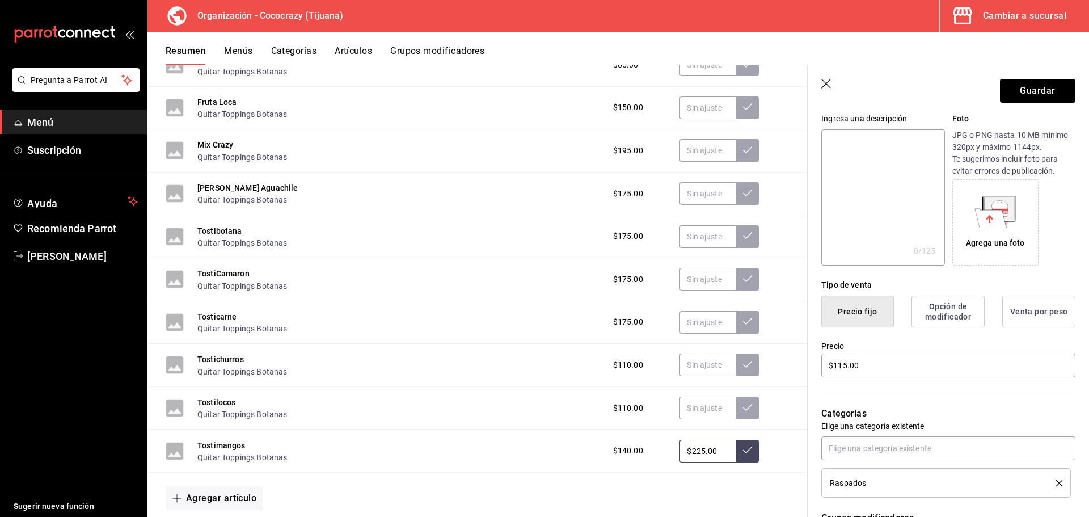
click at [832, 86] on icon "button" at bounding box center [826, 84] width 11 height 11
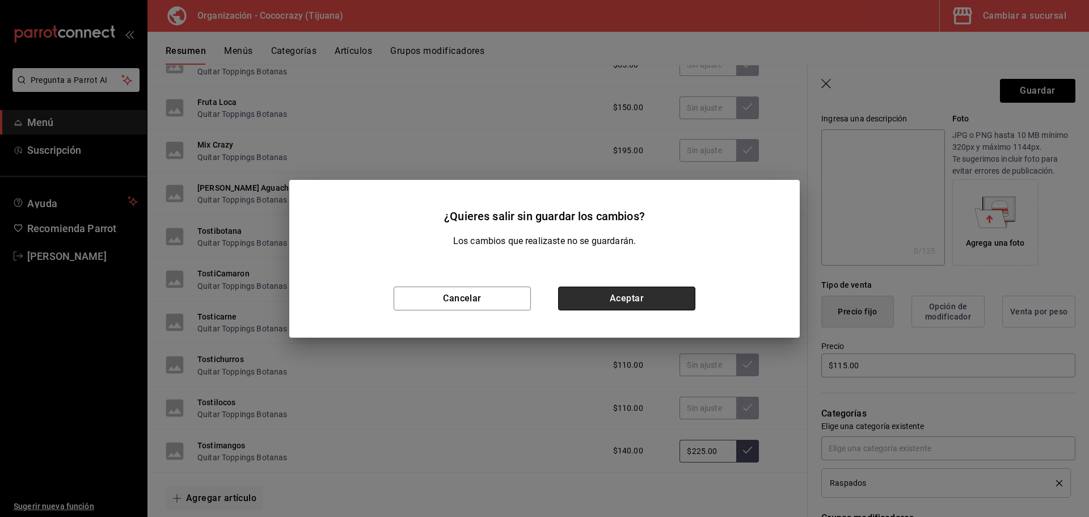
click at [627, 289] on button "Aceptar" at bounding box center [626, 298] width 137 height 24
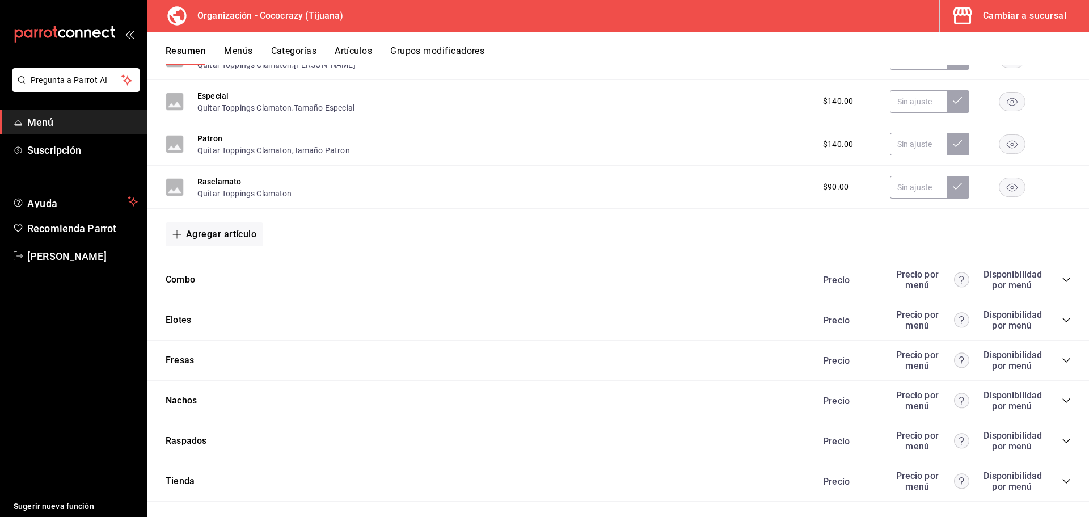
scroll to position [1127, 0]
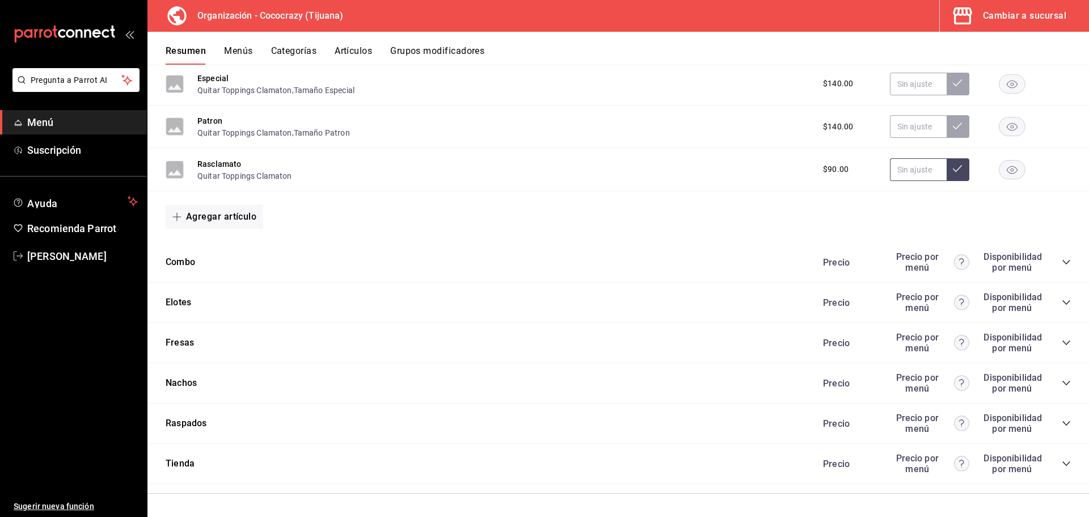
click at [907, 164] on input "text" at bounding box center [918, 169] width 57 height 23
click at [182, 420] on button "Raspados" at bounding box center [186, 423] width 41 height 13
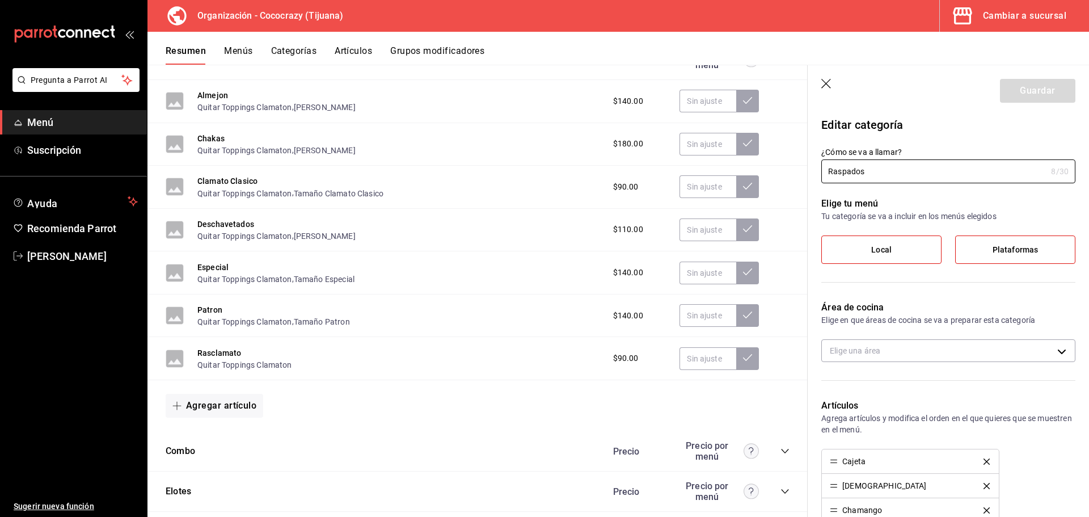
scroll to position [1127, 0]
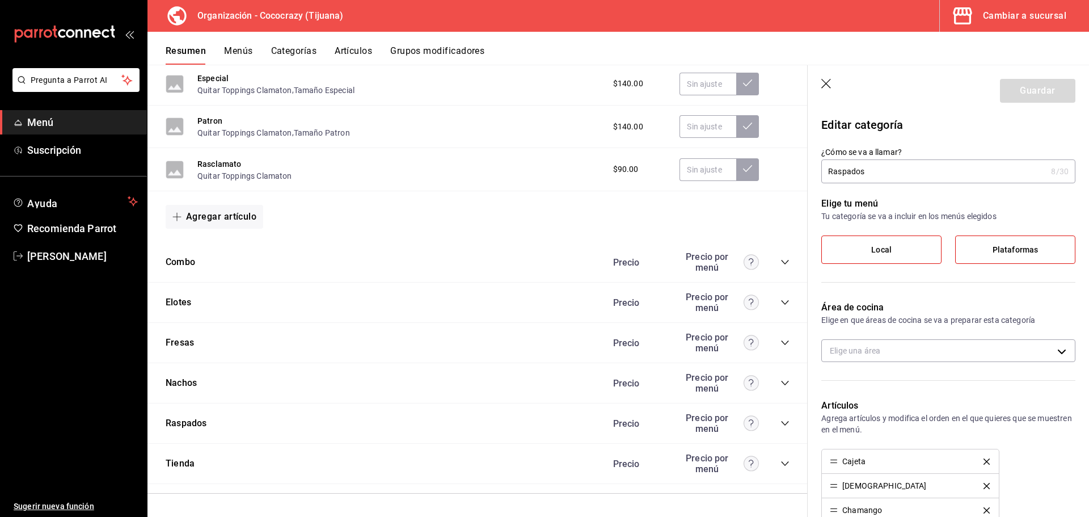
click at [783, 425] on div "Raspados Precio Precio por menú" at bounding box center [477, 423] width 660 height 40
click at [781, 425] on icon "collapse-category-row" at bounding box center [785, 423] width 9 height 9
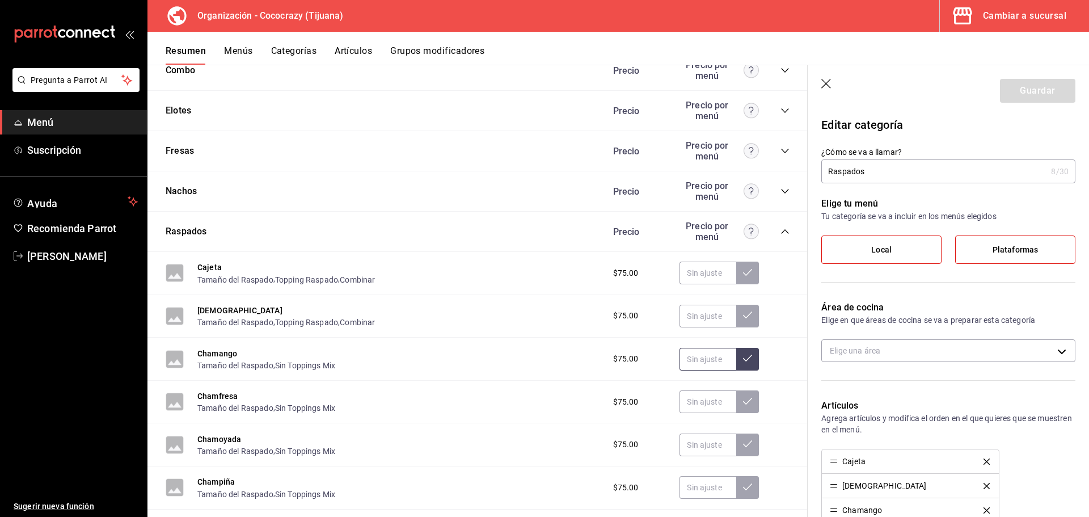
scroll to position [1354, 0]
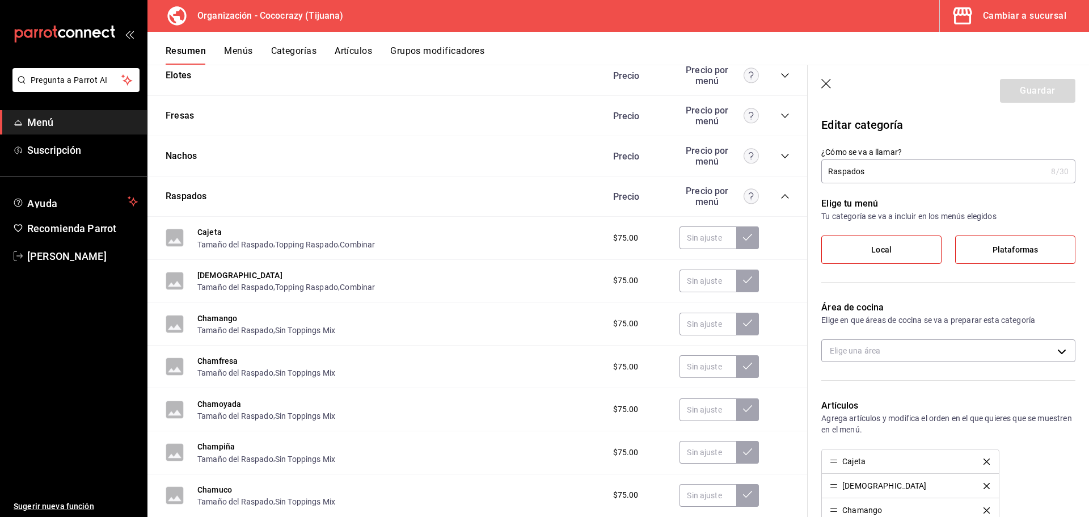
click at [692, 196] on div "Precio por menú" at bounding box center [719, 197] width 79 height 22
click at [688, 239] on input "text" at bounding box center [708, 237] width 57 height 23
type input "$115.00"
click at [742, 234] on button at bounding box center [747, 237] width 23 height 23
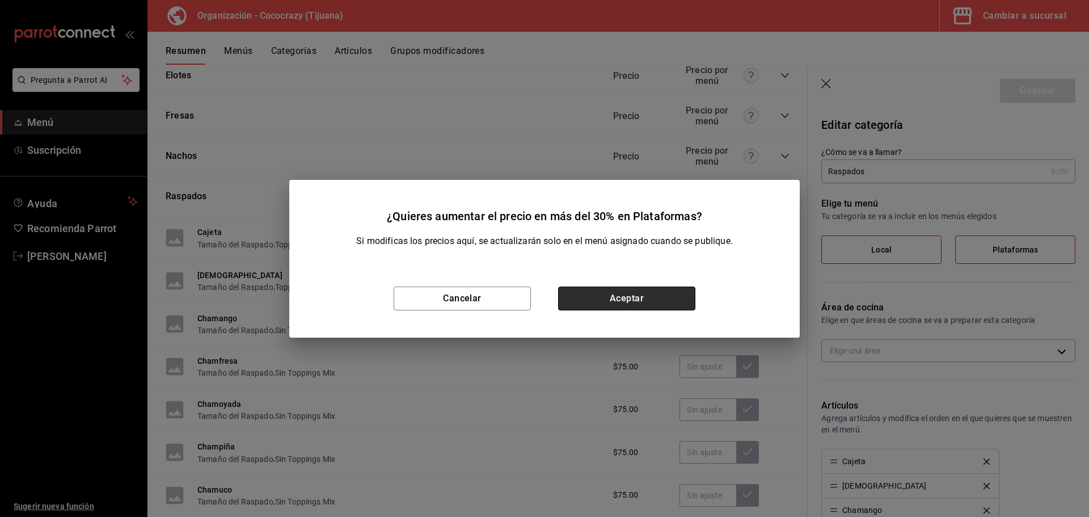
click at [663, 294] on button "Aceptar" at bounding box center [626, 298] width 137 height 24
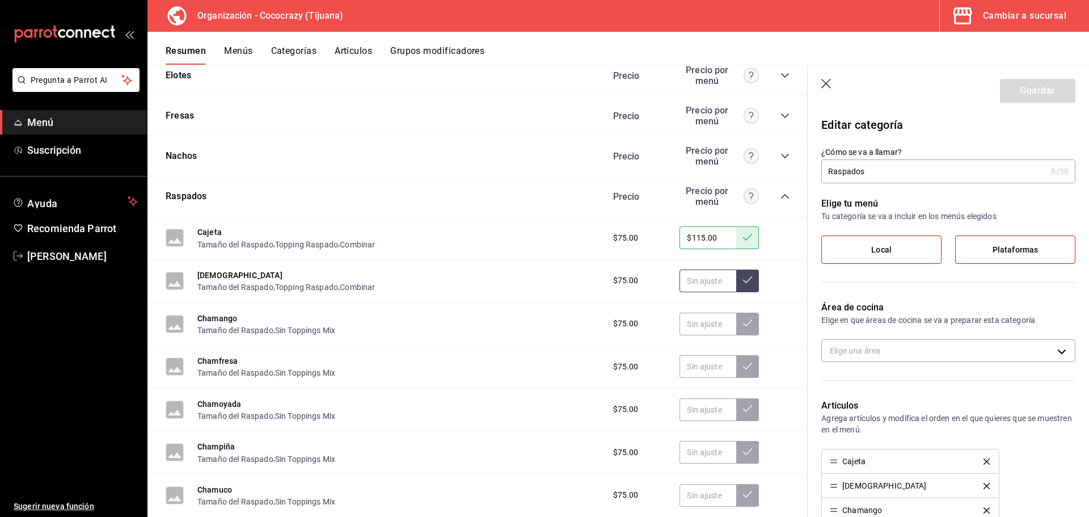
click at [690, 290] on input "text" at bounding box center [708, 280] width 57 height 23
click at [723, 282] on input "$115.00" at bounding box center [708, 280] width 57 height 23
type input "$115.00"
click at [736, 282] on button at bounding box center [747, 280] width 23 height 23
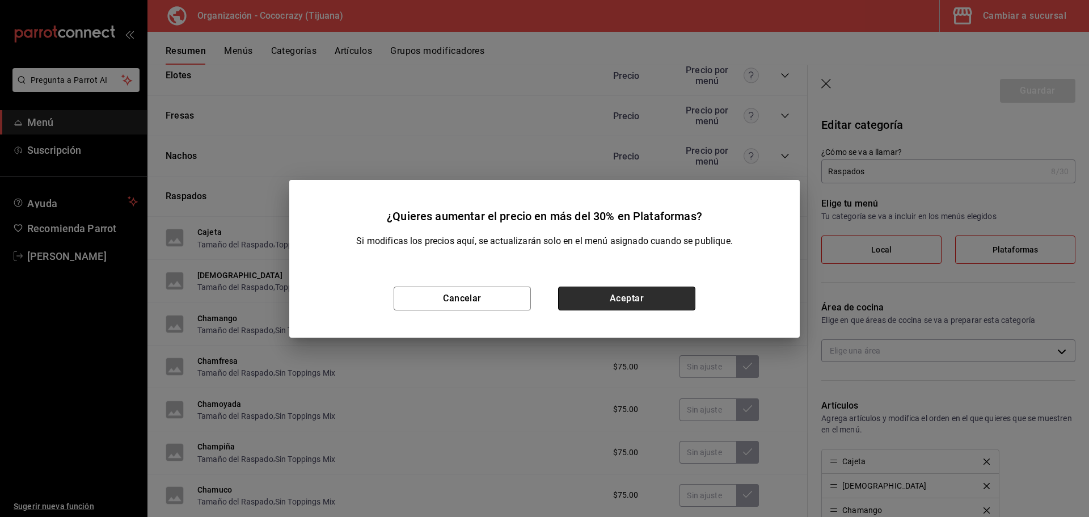
click at [661, 298] on button "Aceptar" at bounding box center [626, 298] width 137 height 24
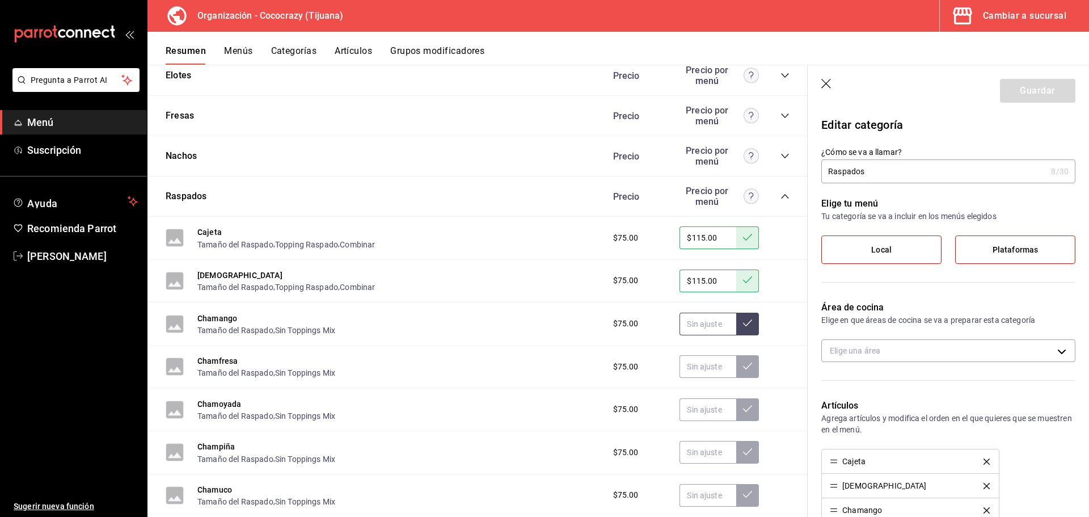
click at [697, 321] on input "text" at bounding box center [708, 324] width 57 height 23
type input "$115.00"
click at [743, 319] on icon at bounding box center [747, 322] width 9 height 9
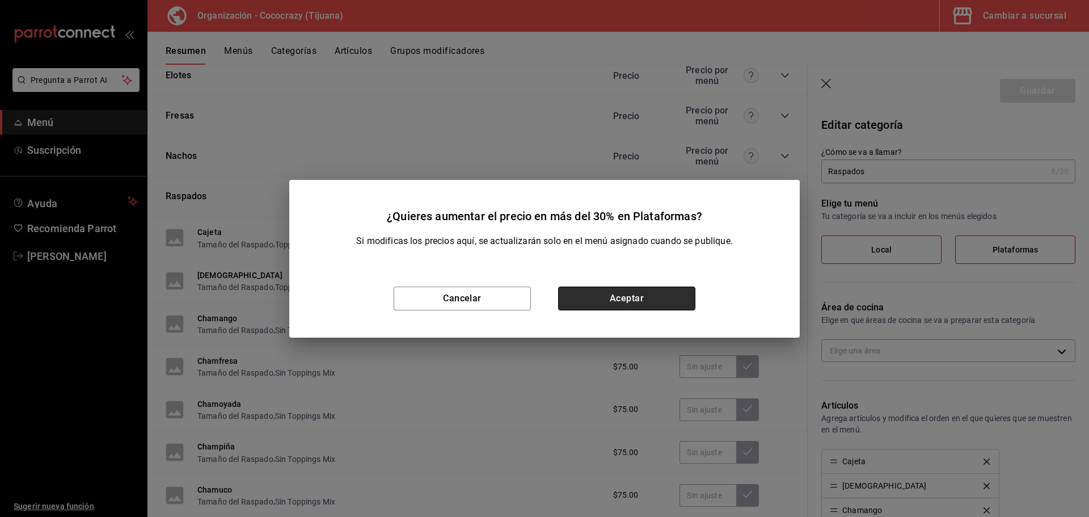
click at [648, 296] on button "Aceptar" at bounding box center [626, 298] width 137 height 24
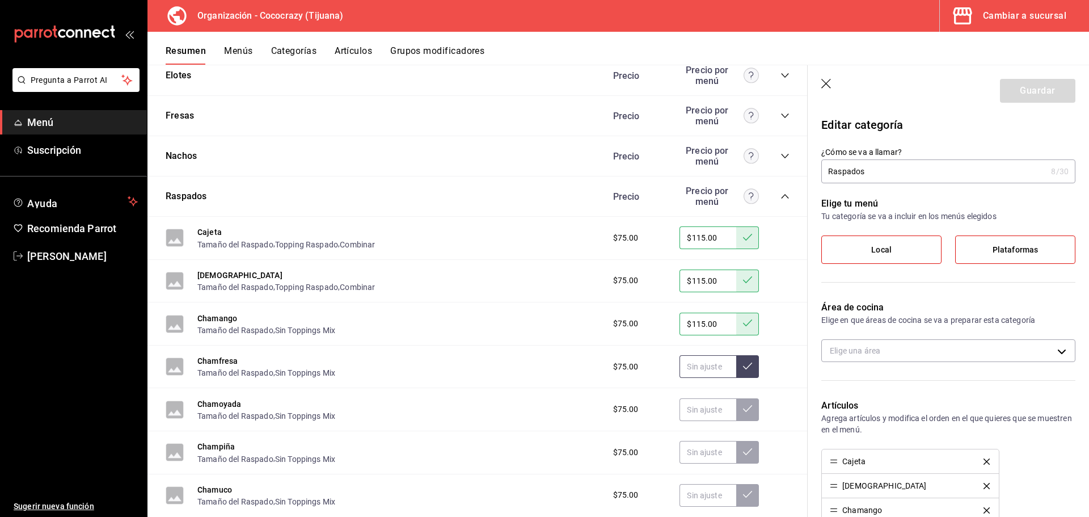
click at [705, 365] on input "text" at bounding box center [708, 366] width 57 height 23
type input "$115.00"
click at [743, 369] on icon at bounding box center [747, 365] width 9 height 9
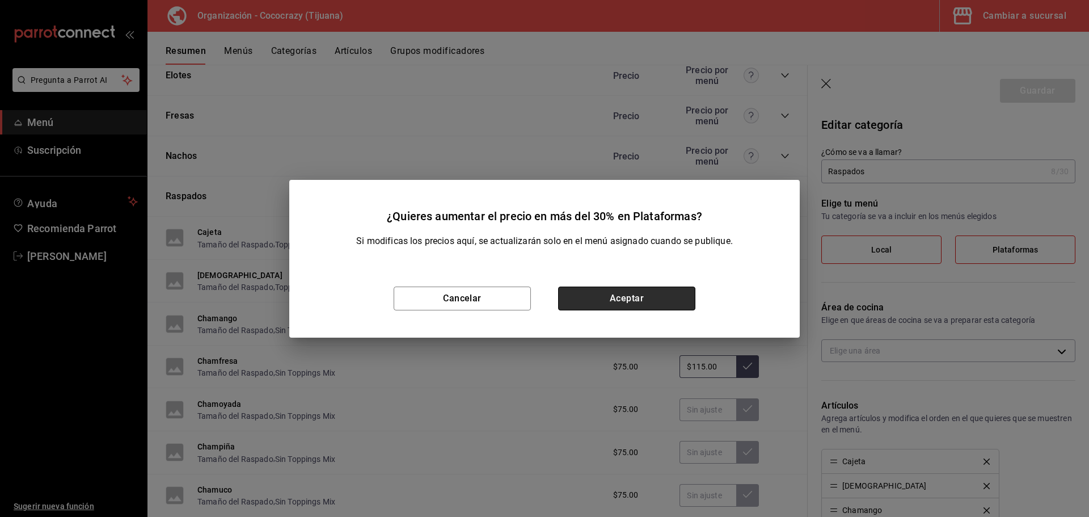
click at [629, 293] on button "Aceptar" at bounding box center [626, 298] width 137 height 24
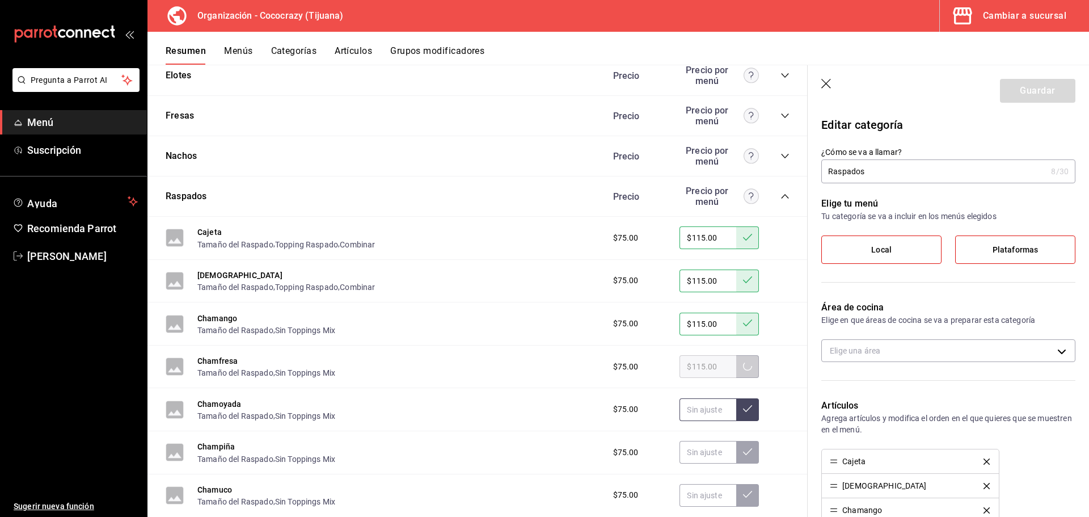
click at [705, 406] on input "text" at bounding box center [708, 409] width 57 height 23
type input "$115.00"
click at [736, 412] on button at bounding box center [747, 409] width 23 height 23
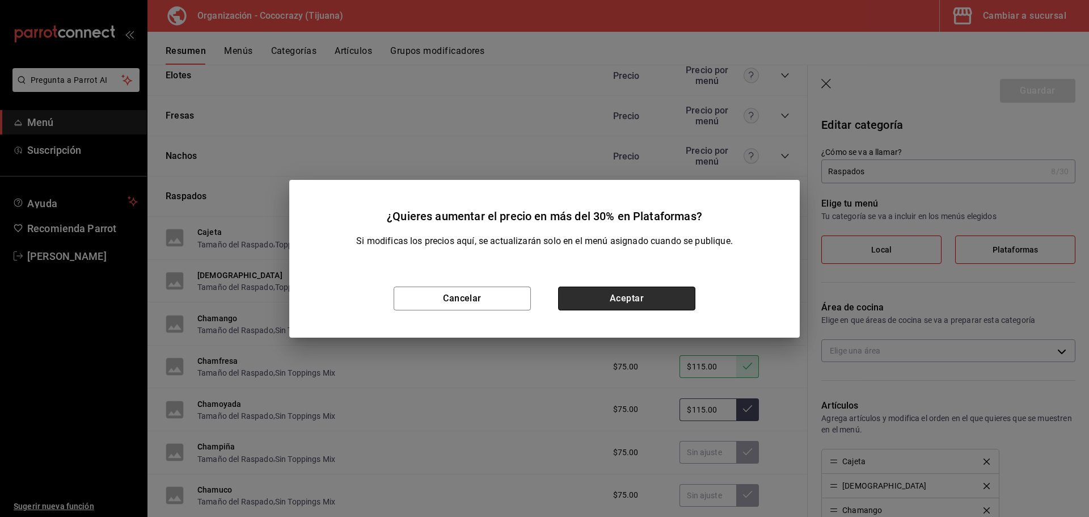
click at [640, 301] on button "Aceptar" at bounding box center [626, 298] width 137 height 24
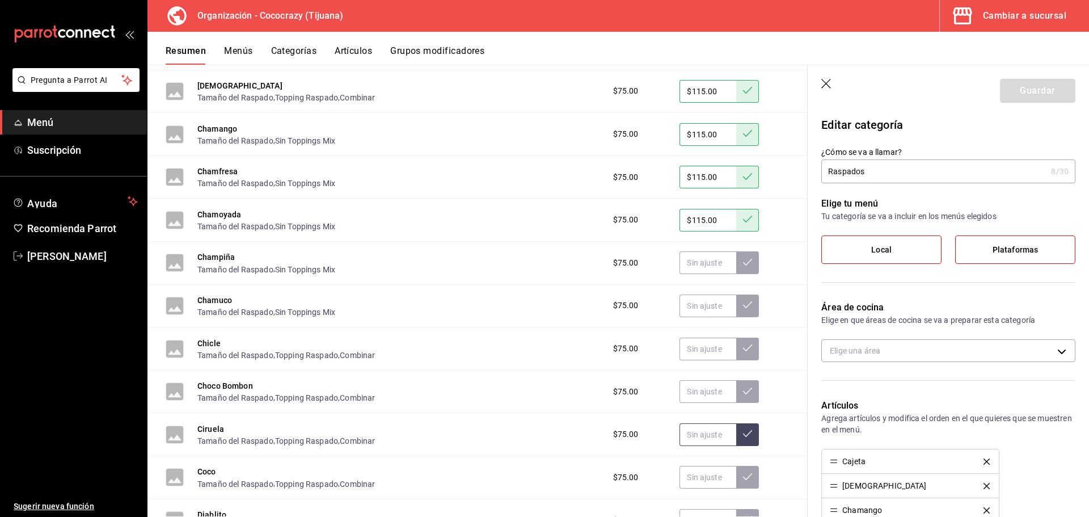
scroll to position [1637, 0]
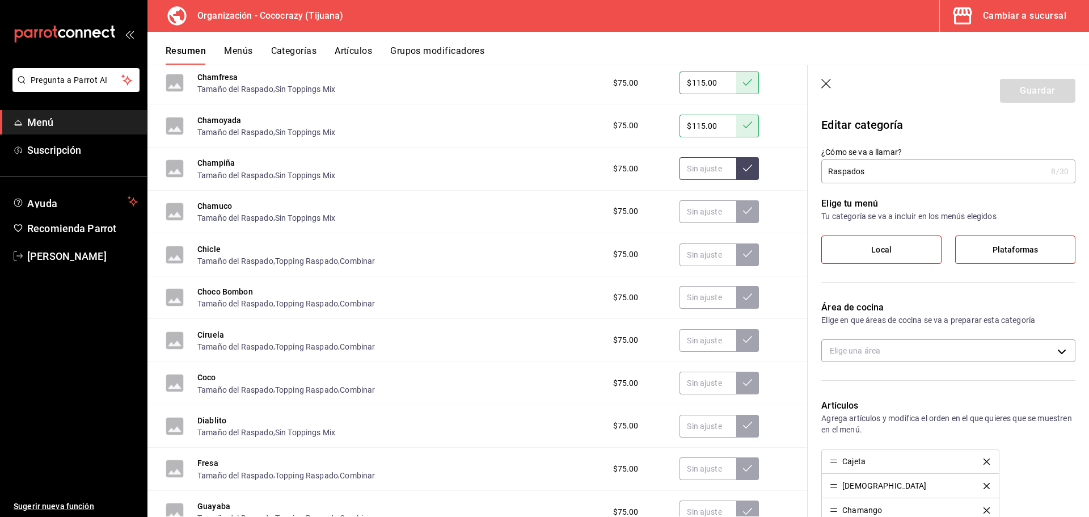
drag, startPoint x: 701, startPoint y: 180, endPoint x: 705, endPoint y: 168, distance: 12.9
click at [702, 179] on div "Champiña Tamaño del Raspado , Sin Toppings Mix $75.00" at bounding box center [477, 168] width 660 height 43
click at [705, 168] on input "text" at bounding box center [708, 168] width 57 height 23
type input "$115.00"
click at [743, 165] on icon at bounding box center [747, 167] width 9 height 9
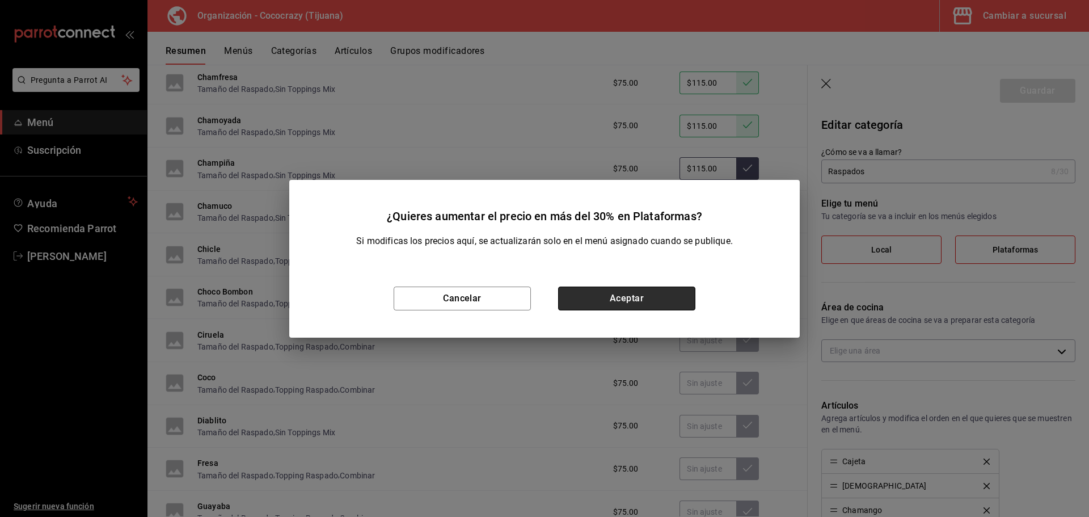
click at [618, 298] on button "Aceptar" at bounding box center [626, 298] width 137 height 24
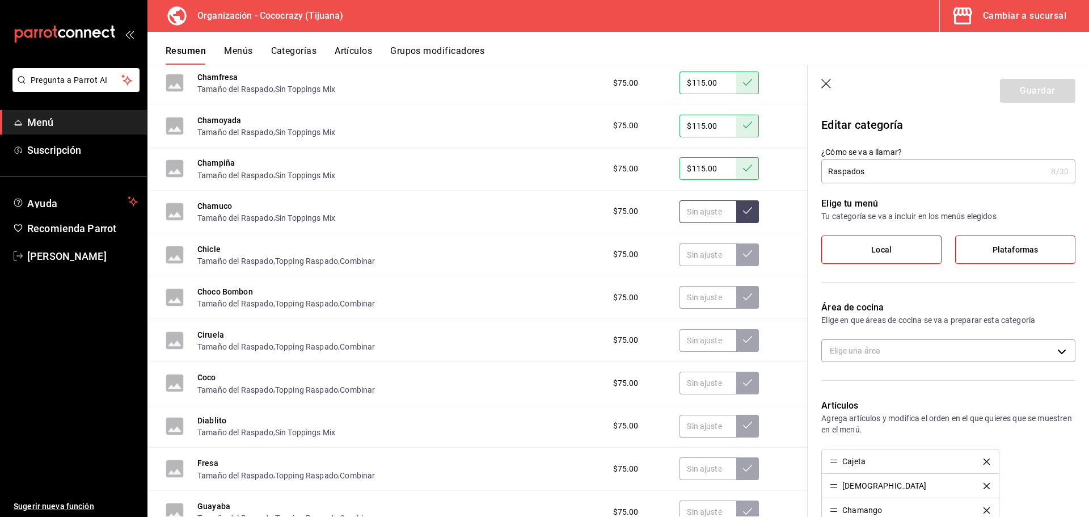
click at [699, 219] on input "text" at bounding box center [708, 211] width 57 height 23
type input "$155.00"
click at [743, 210] on icon at bounding box center [747, 210] width 9 height 9
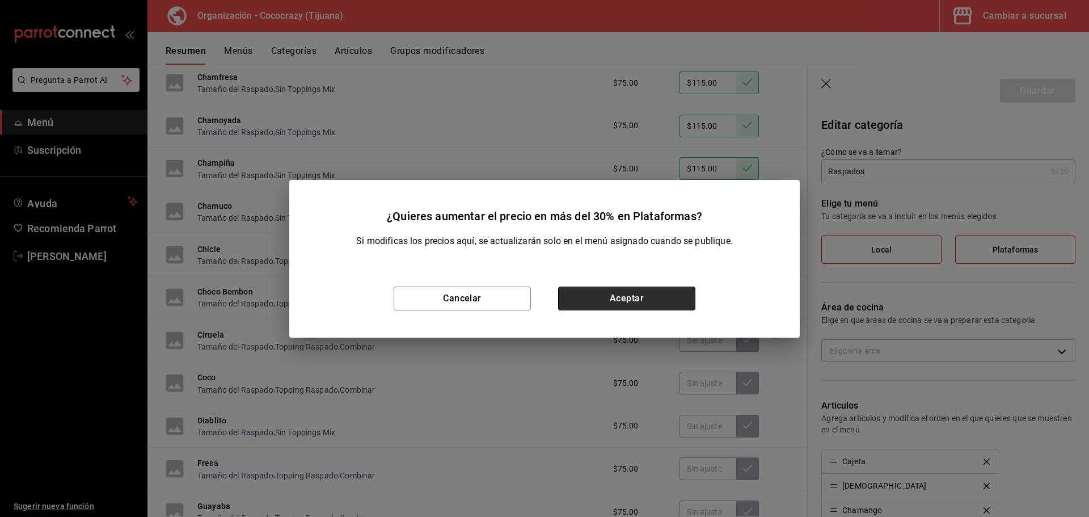
click at [659, 302] on button "Aceptar" at bounding box center [626, 298] width 137 height 24
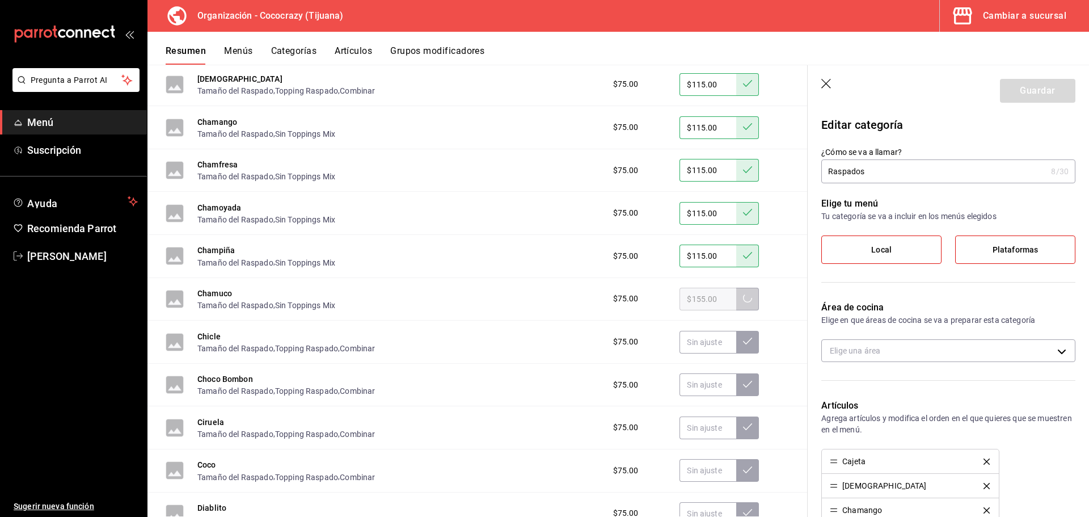
scroll to position [1410, 0]
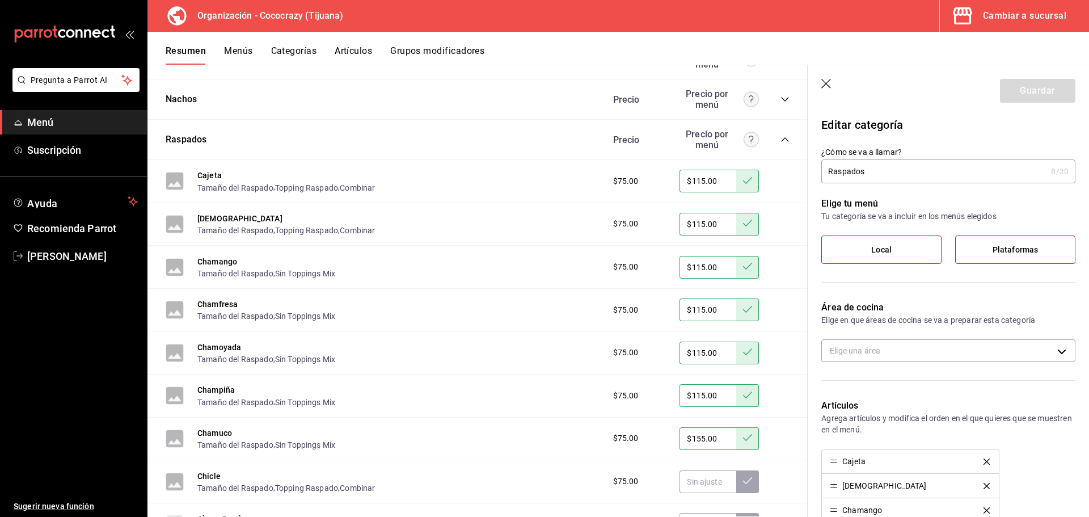
click at [628, 177] on span "$75.00" at bounding box center [626, 181] width 26 height 12
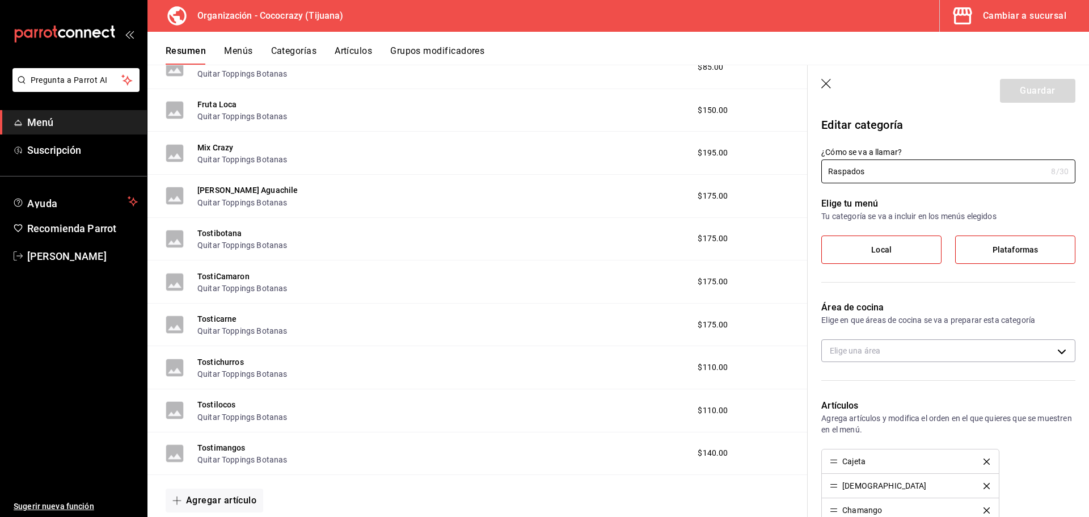
scroll to position [170, 0]
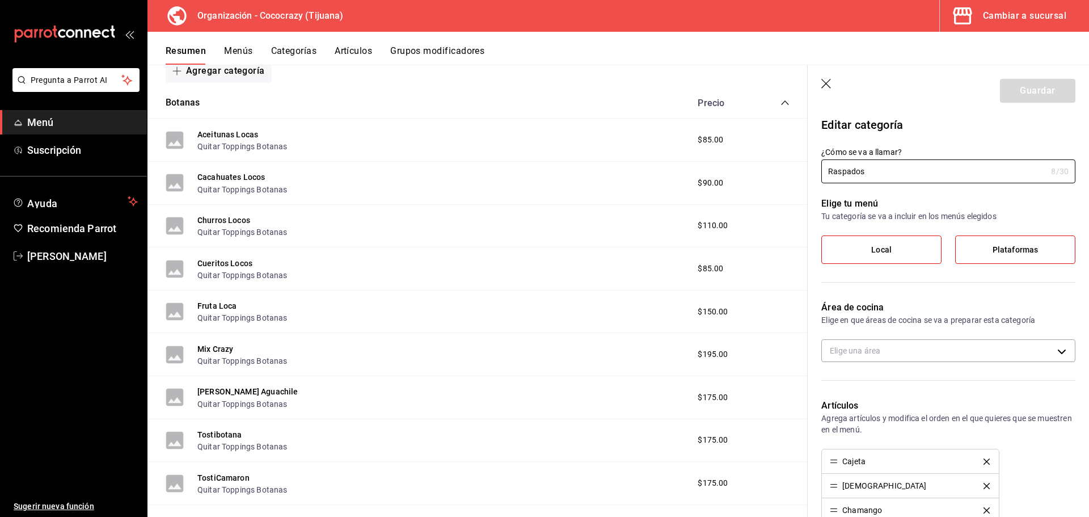
click at [774, 108] on div "Precio" at bounding box center [737, 103] width 103 height 11
click at [781, 100] on icon "collapse-category-row" at bounding box center [785, 102] width 9 height 9
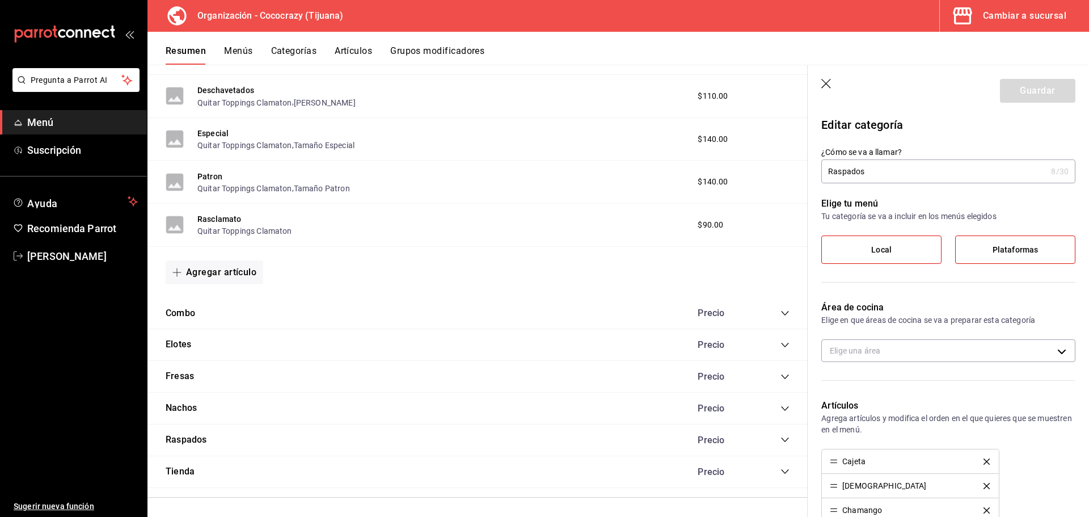
scroll to position [449, 0]
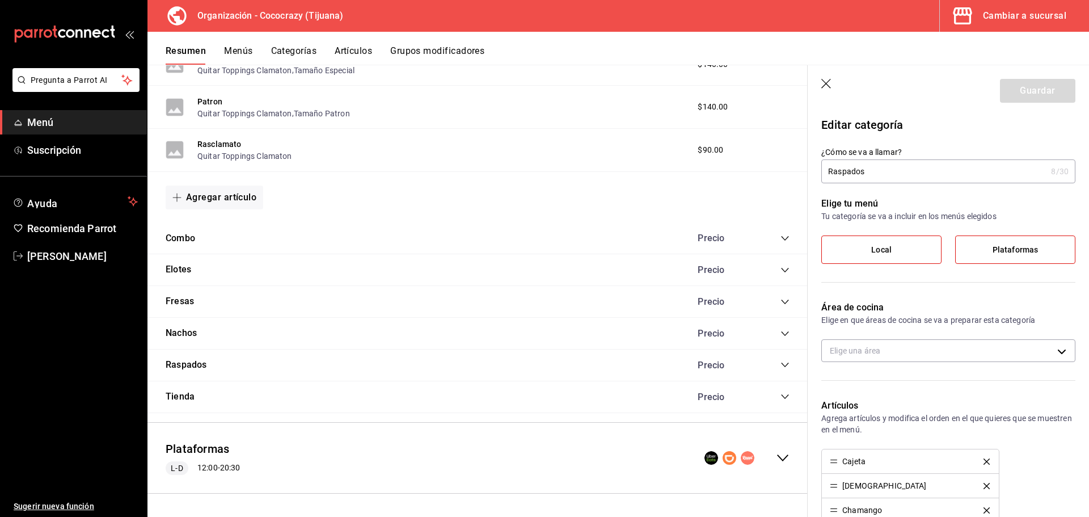
click at [781, 365] on icon "collapse-category-row" at bounding box center [785, 364] width 9 height 9
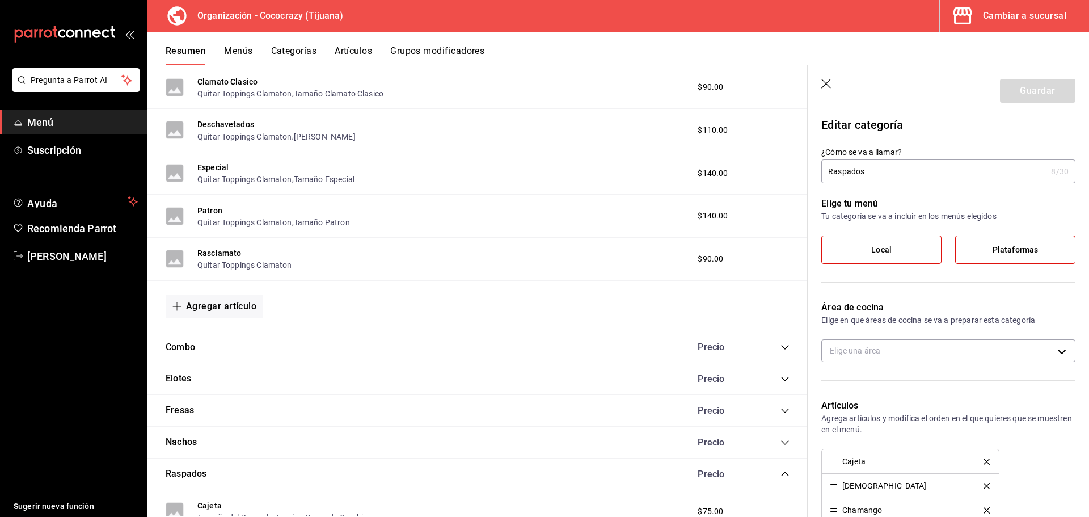
scroll to position [0, 0]
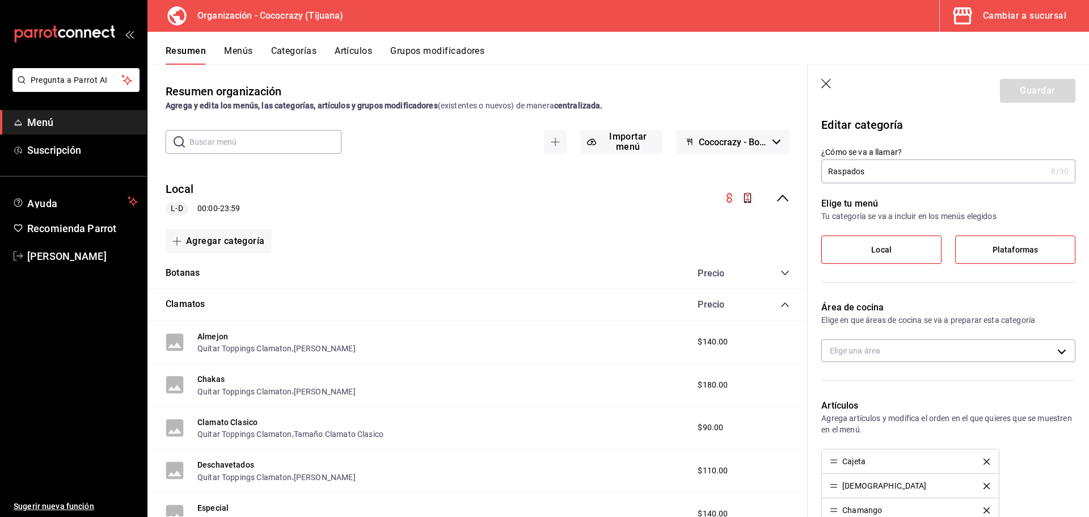
click at [777, 201] on icon "collapse-menu-row" at bounding box center [783, 198] width 14 height 14
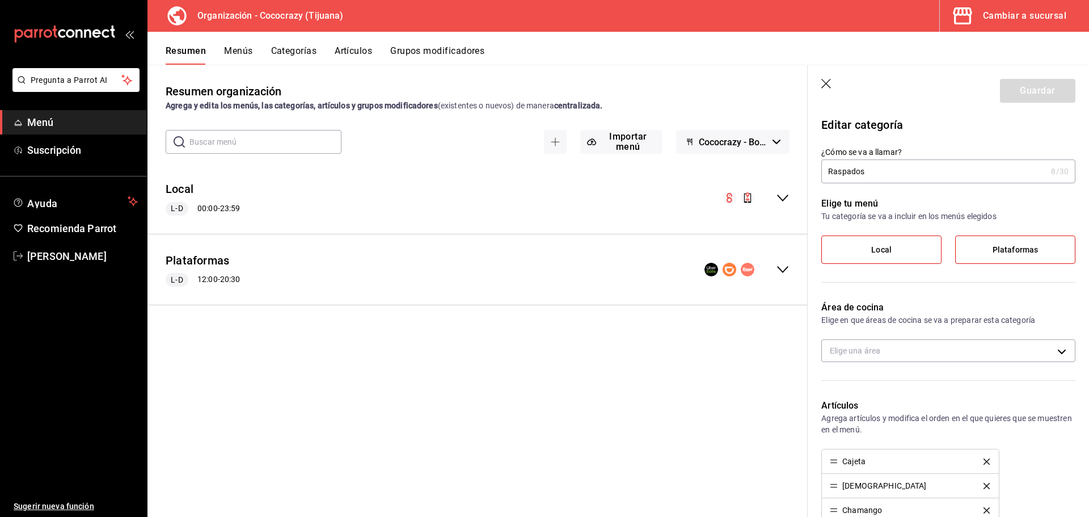
click at [780, 200] on icon "collapse-menu-row" at bounding box center [783, 198] width 14 height 14
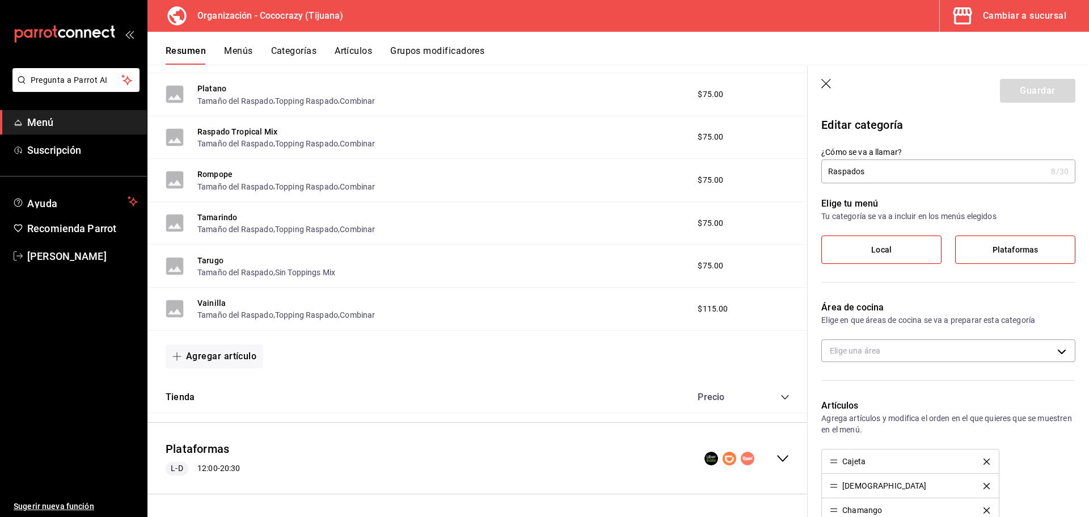
scroll to position [1701, 0]
click at [214, 304] on button "Vainilla" at bounding box center [211, 302] width 28 height 11
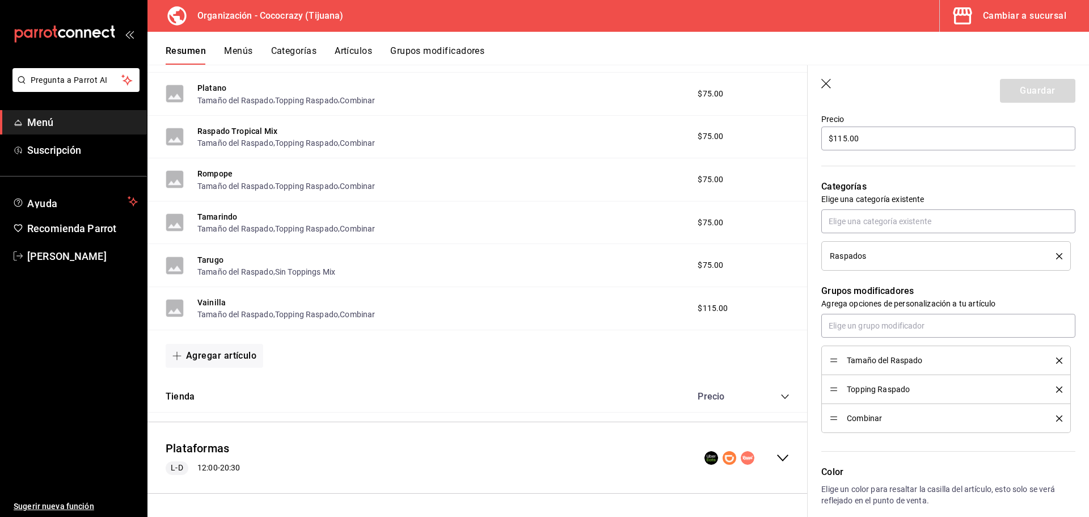
scroll to position [170, 0]
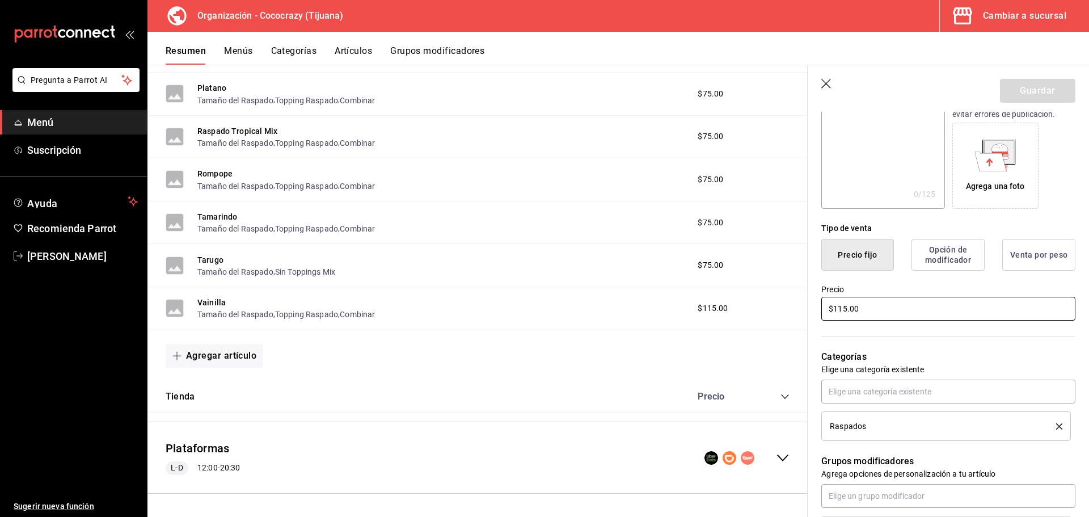
drag, startPoint x: 872, startPoint y: 301, endPoint x: 794, endPoint y: 288, distance: 78.8
click at [784, 306] on main "Resumen organización Agrega y edita los menús, las categorías, artículos y grup…" at bounding box center [618, 291] width 942 height 452
type input "$75.00"
click at [1027, 85] on button "Guardar" at bounding box center [1037, 91] width 75 height 24
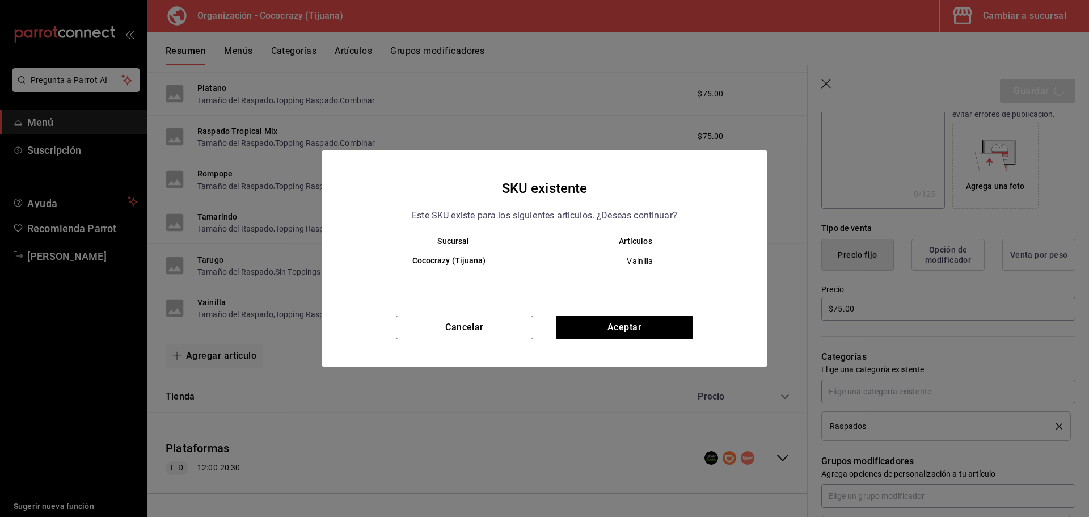
drag, startPoint x: 614, startPoint y: 321, endPoint x: 614, endPoint y: 327, distance: 6.8
click at [614, 323] on button "Aceptar" at bounding box center [624, 327] width 137 height 24
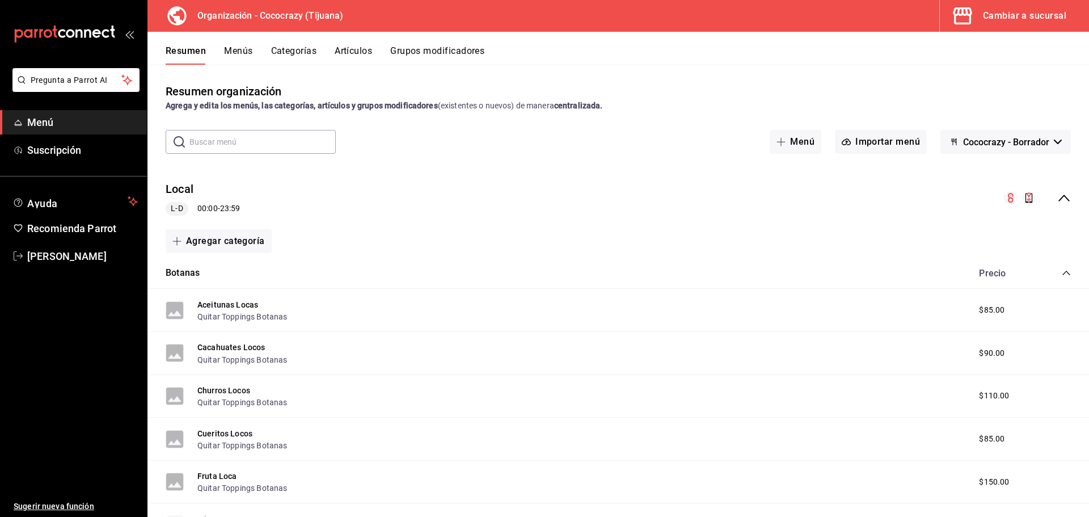
click at [1057, 200] on icon "collapse-menu-row" at bounding box center [1064, 198] width 14 height 14
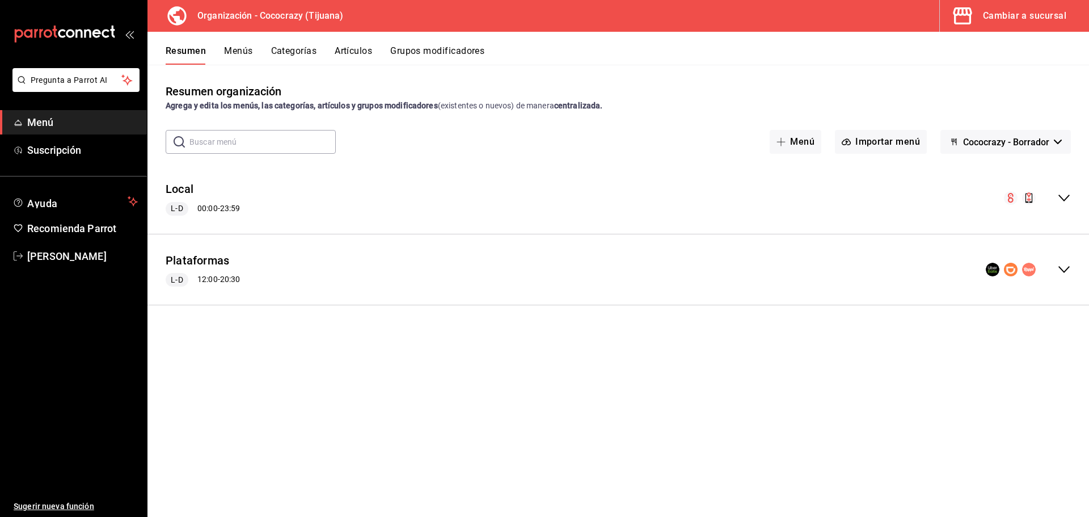
click at [1059, 264] on icon "collapse-menu-row" at bounding box center [1064, 270] width 14 height 14
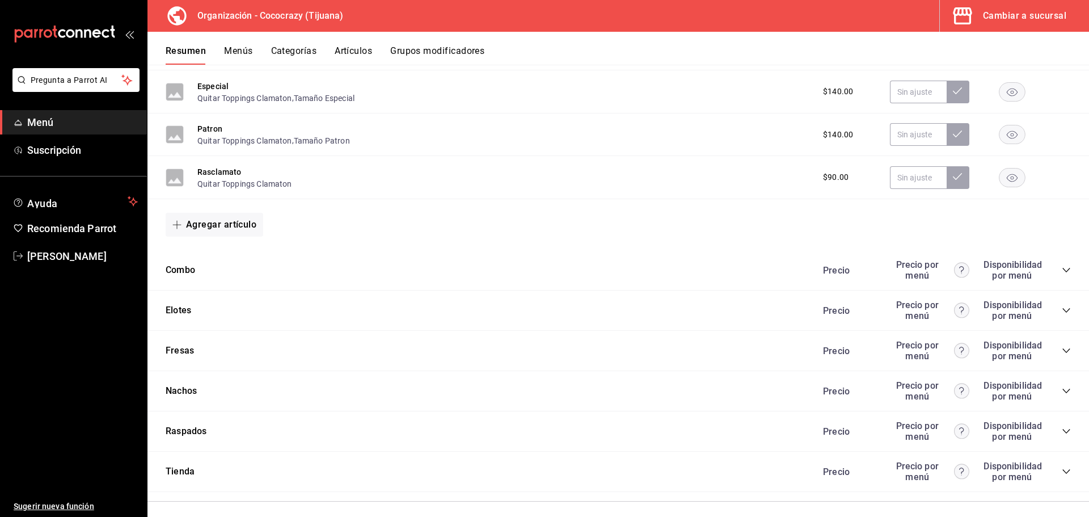
scroll to position [1127, 0]
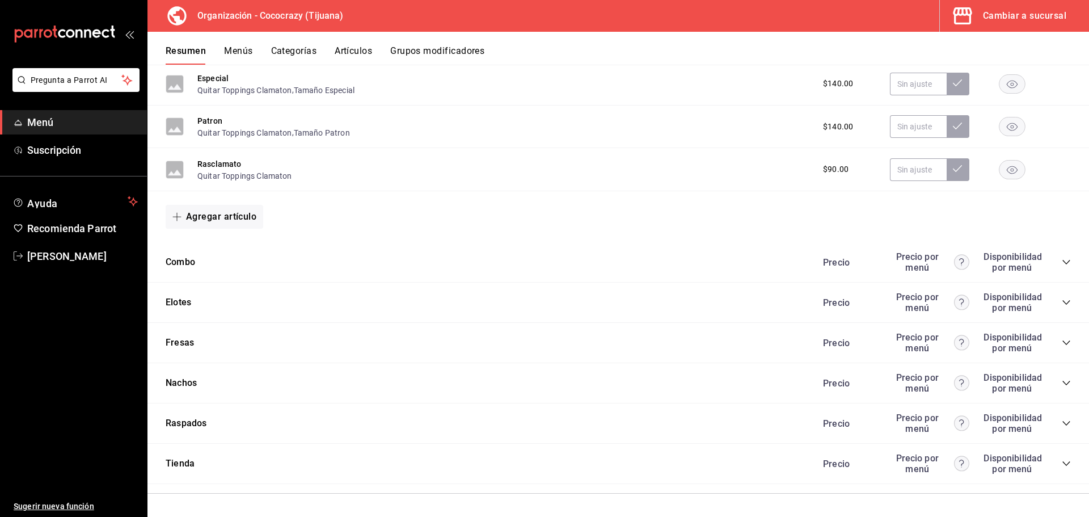
click at [1063, 424] on icon "collapse-category-row" at bounding box center [1066, 423] width 7 height 5
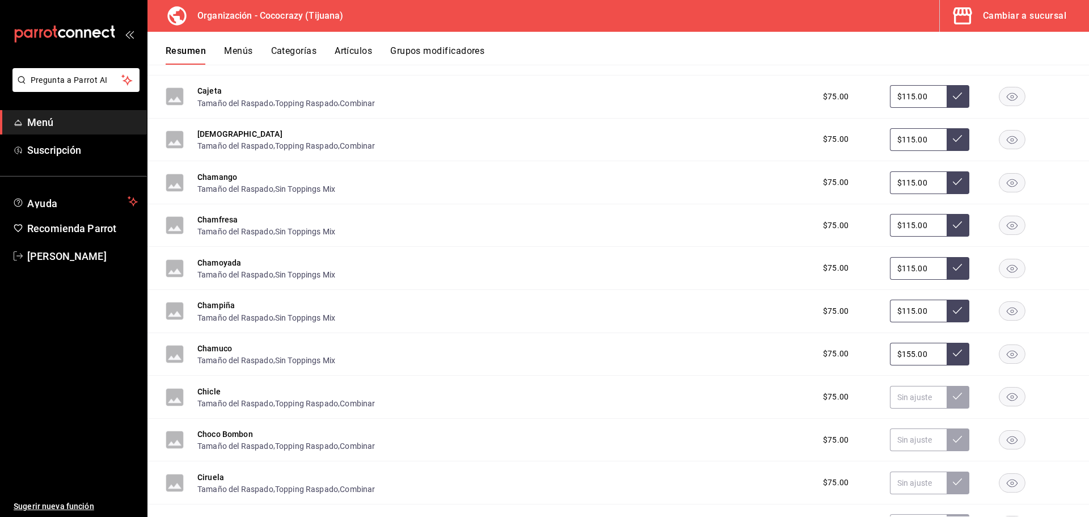
scroll to position [1470, 0]
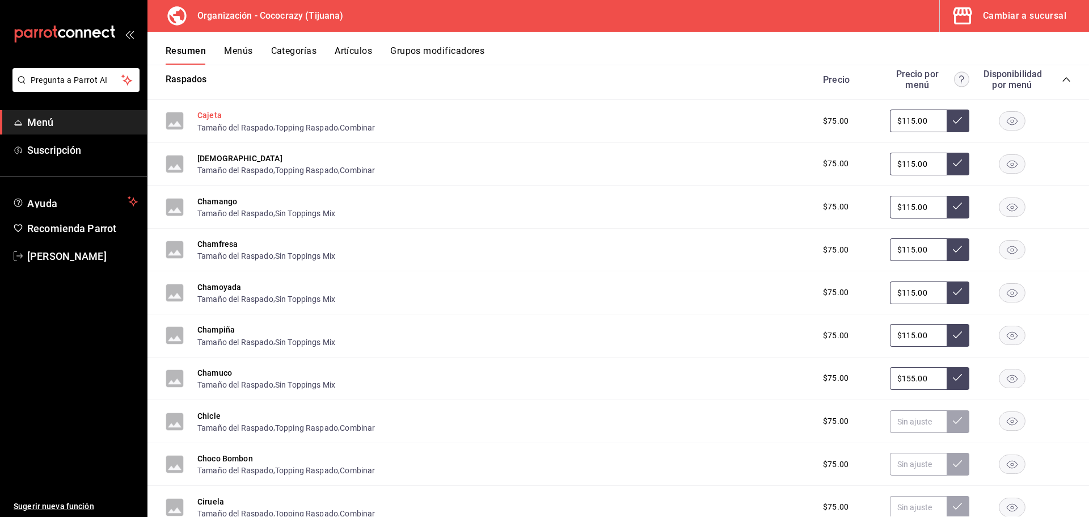
click at [197, 117] on button "Cajeta" at bounding box center [209, 114] width 24 height 11
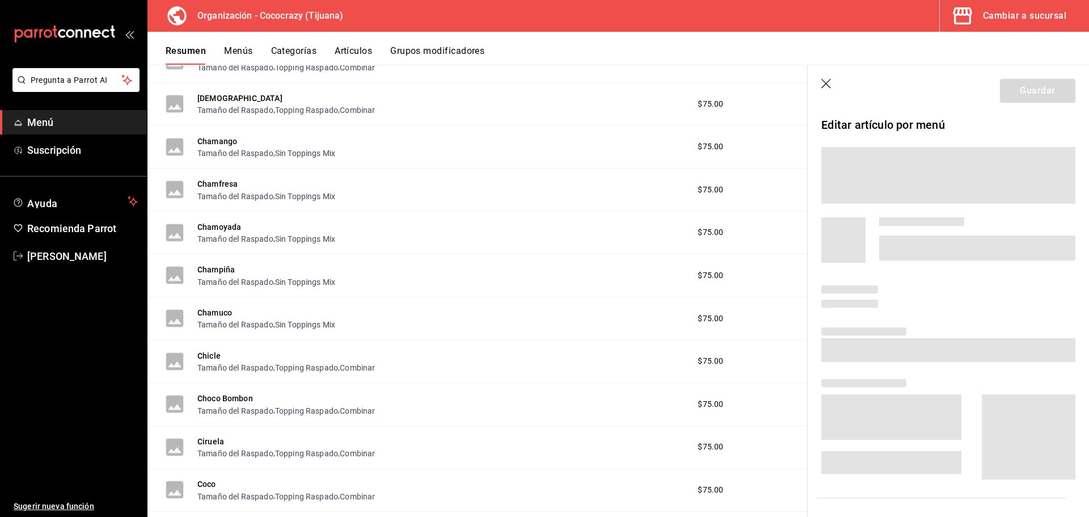
scroll to position [1414, 0]
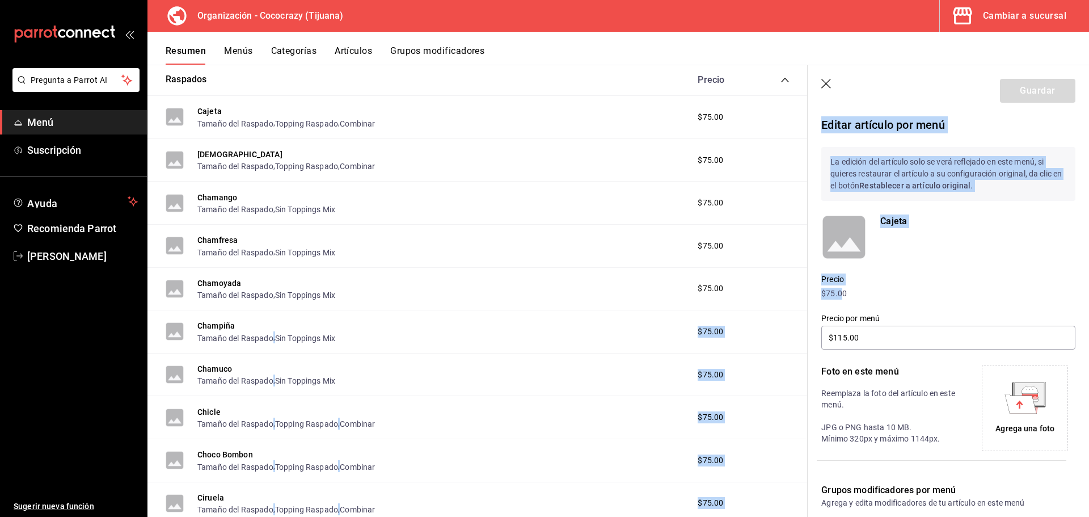
click at [802, 293] on main "Resumen organización Agrega y edita los menús, las categorías, artículos y grup…" at bounding box center [618, 291] width 942 height 452
click at [838, 290] on p "$75.00" at bounding box center [948, 294] width 254 height 12
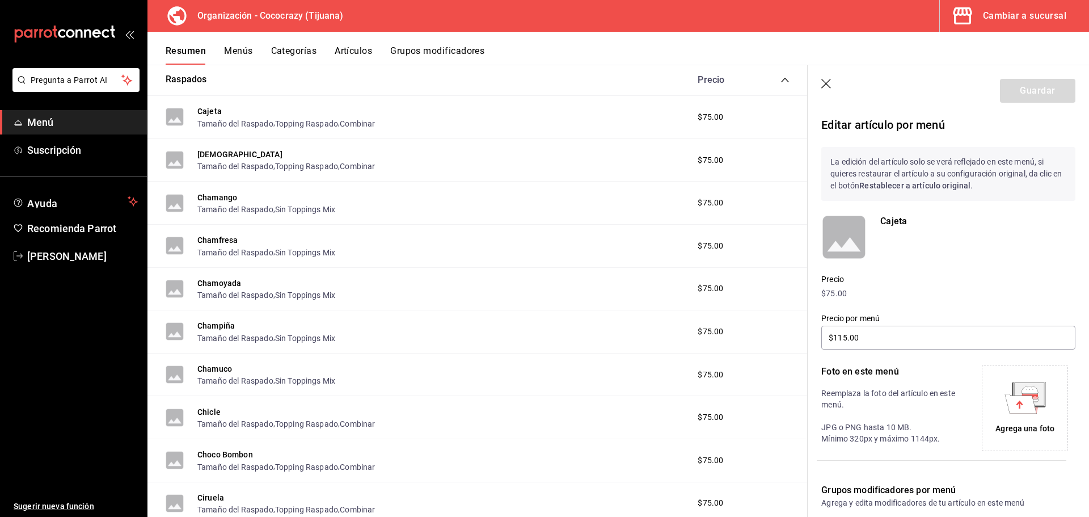
click at [859, 301] on div "Precio por menú $115.00" at bounding box center [942, 326] width 268 height 52
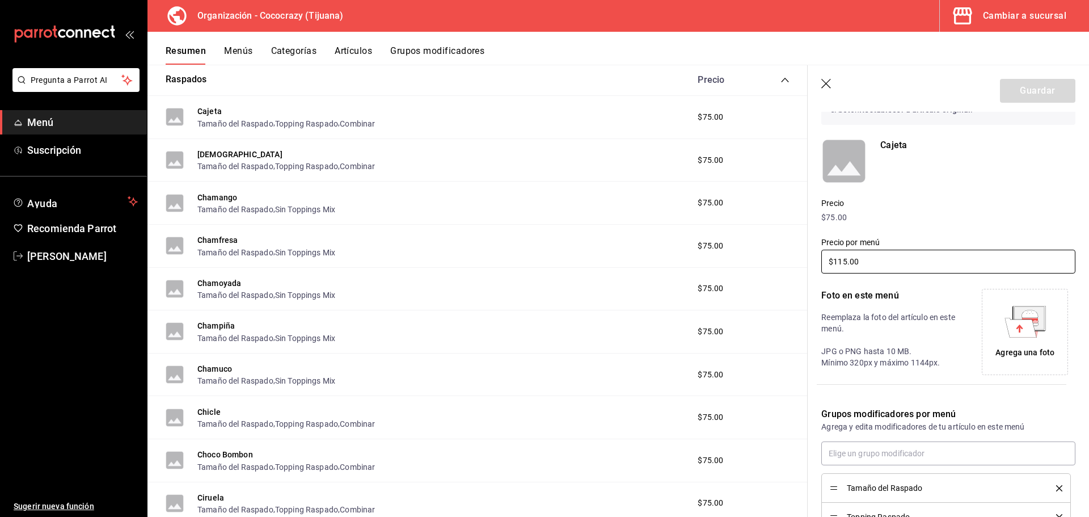
scroll to position [193, 0]
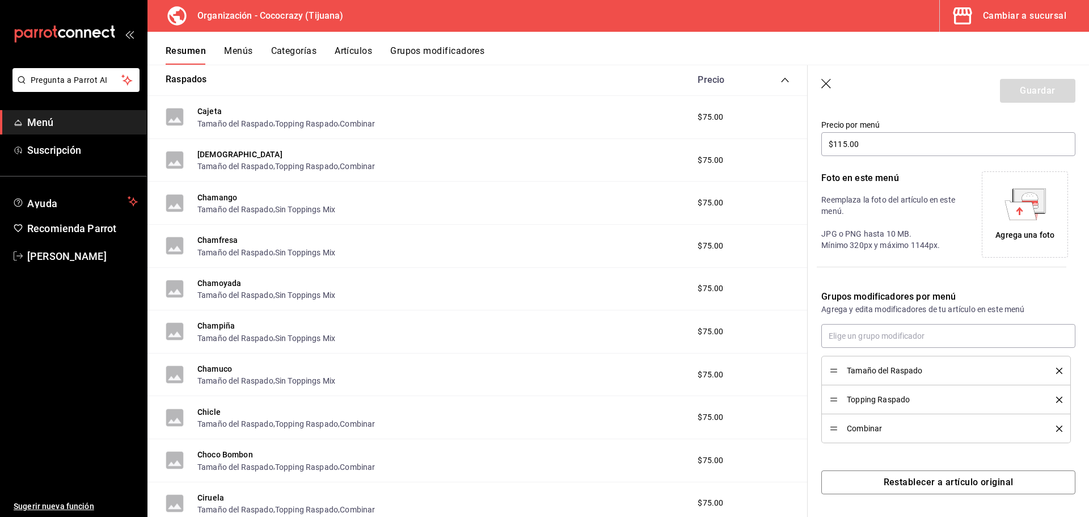
click at [1056, 372] on icon "delete" at bounding box center [1059, 371] width 6 height 6
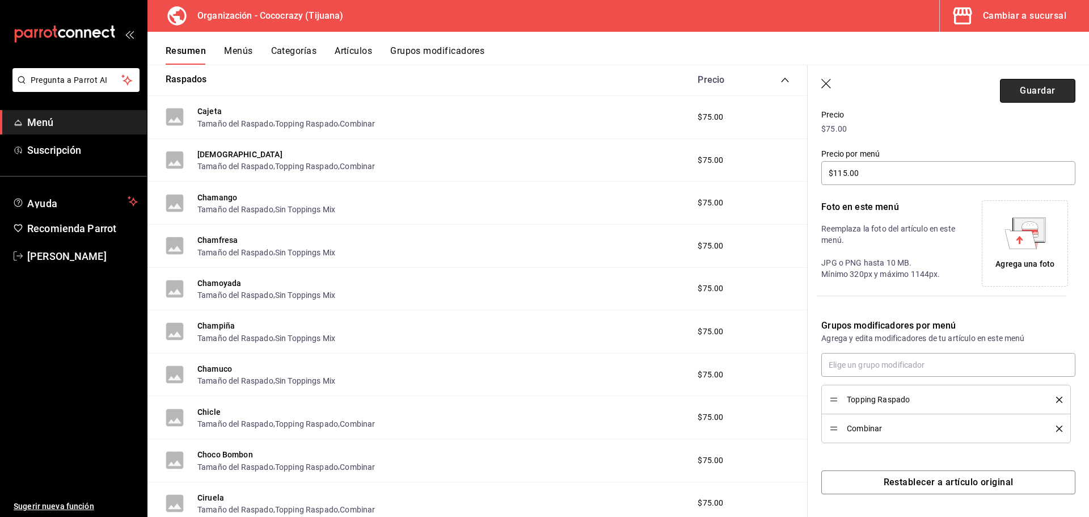
click at [1034, 96] on button "Guardar" at bounding box center [1037, 91] width 75 height 24
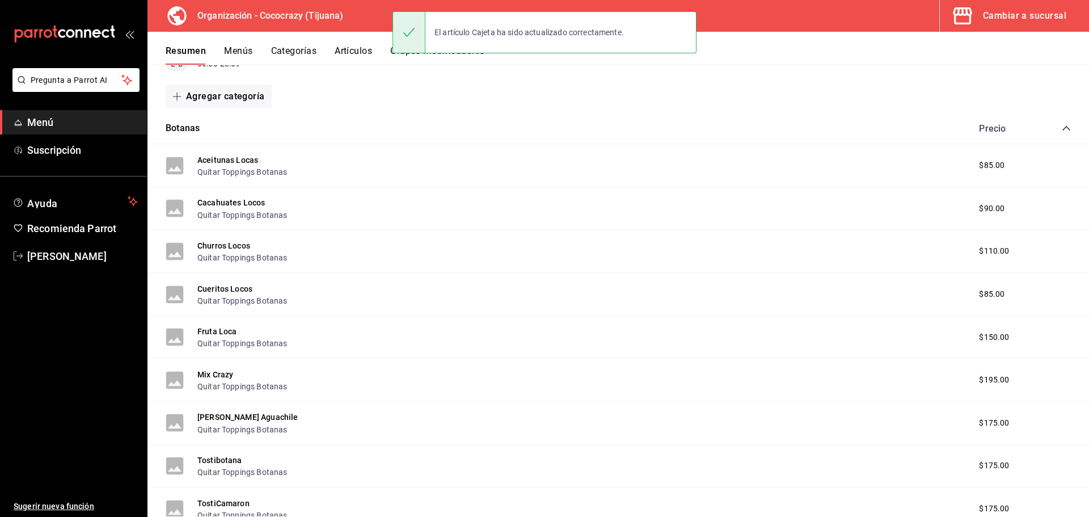
scroll to position [154, 0]
